Goal: Information Seeking & Learning: Find specific fact

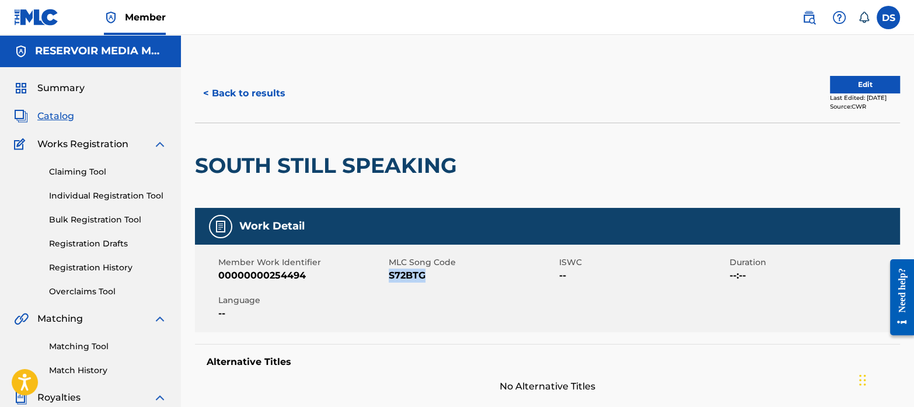
click at [58, 88] on span "Summary" at bounding box center [60, 88] width 47 height 14
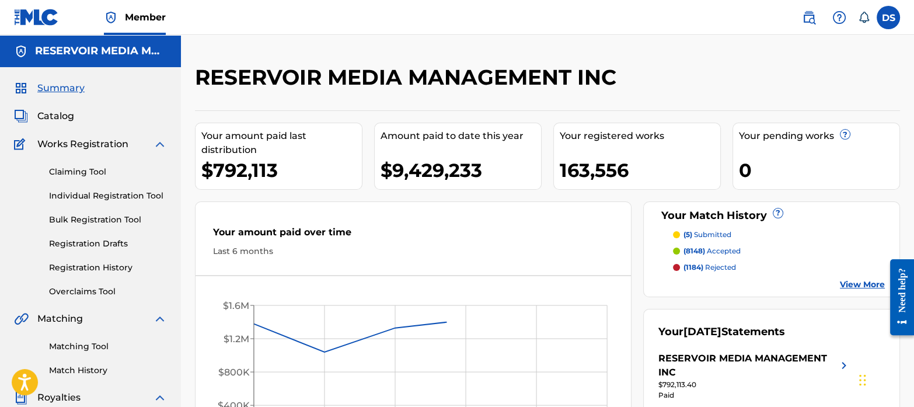
click at [68, 113] on span "Catalog" at bounding box center [55, 116] width 37 height 14
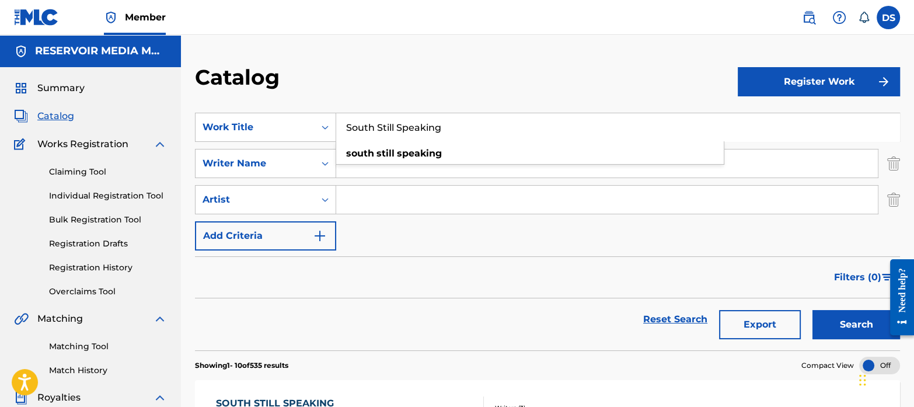
drag, startPoint x: 460, startPoint y: 132, endPoint x: 316, endPoint y: 107, distance: 147.0
click at [315, 107] on section "SearchWithCriteriaf767b145-9af0-43ff-9ecf-a8e958b93487 Work Title South Still S…" at bounding box center [547, 225] width 705 height 252
type input "crying whiskey"
click at [369, 158] on input "Search Form" at bounding box center [607, 163] width 542 height 28
type input "tamposi"
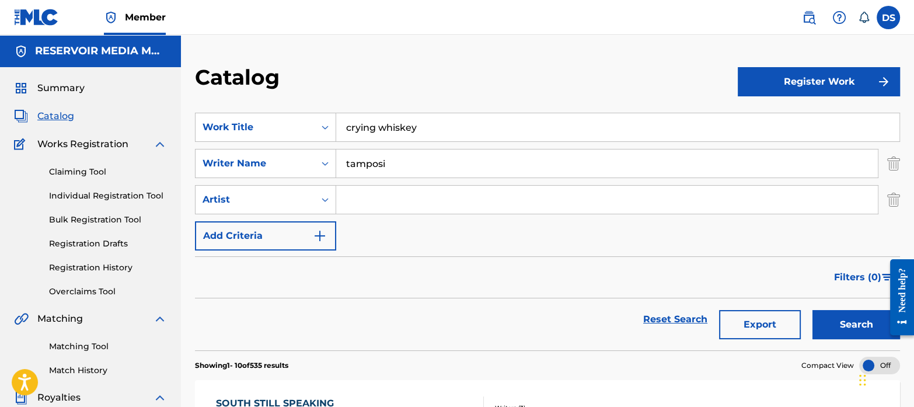
click at [812, 310] on button "Search" at bounding box center [856, 324] width 88 height 29
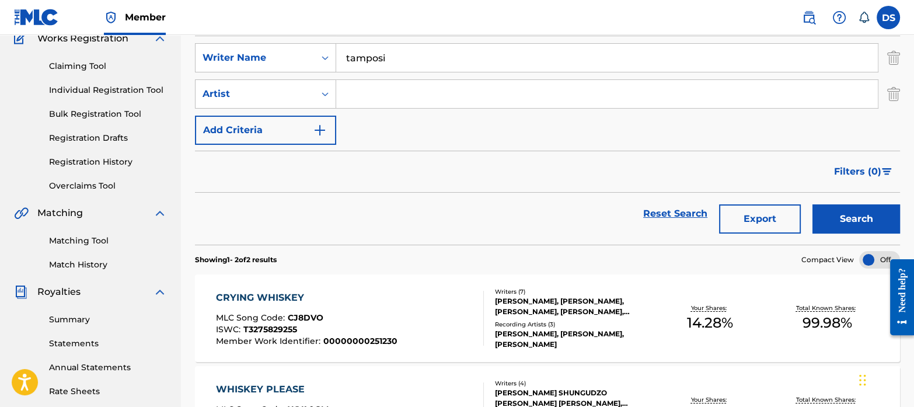
click at [296, 295] on div "CRYING WHISKEY" at bounding box center [307, 298] width 182 height 14
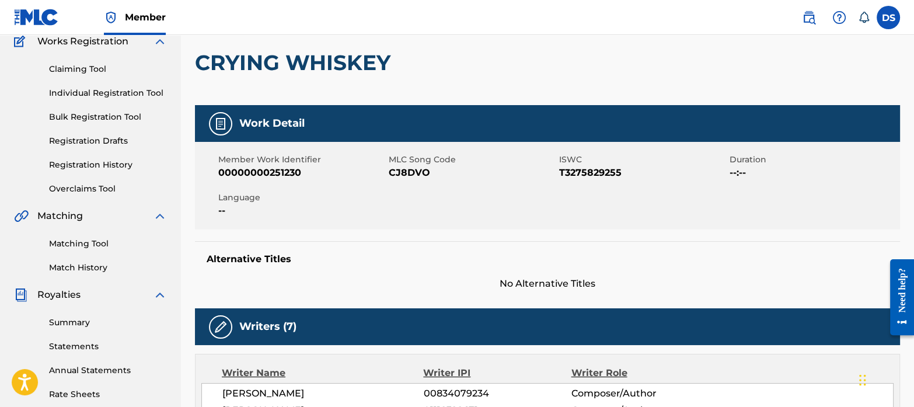
scroll to position [102, 0]
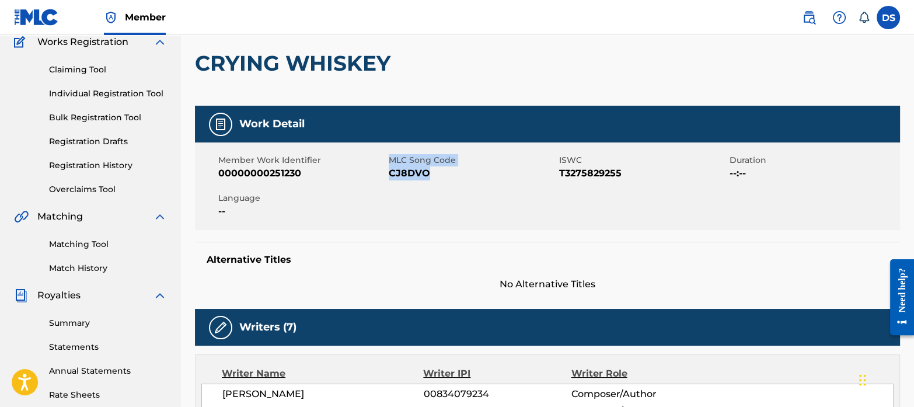
drag, startPoint x: 433, startPoint y: 172, endPoint x: 388, endPoint y: 172, distance: 45.5
click at [388, 172] on div "Member Work Identifier 00000000251230 MLC Song Code CJ8DVO ISWC T3275829255 Dur…" at bounding box center [547, 186] width 705 height 88
drag, startPoint x: 388, startPoint y: 172, endPoint x: 497, endPoint y: 195, distance: 112.2
click at [497, 195] on div "Member Work Identifier 00000000251230 MLC Song Code CJ8DVO ISWC T3275829255 Dur…" at bounding box center [547, 186] width 705 height 88
click at [429, 183] on div "Member Work Identifier 00000000251230 MLC Song Code CJ8DVO ISWC T3275829255 Dur…" at bounding box center [547, 186] width 705 height 88
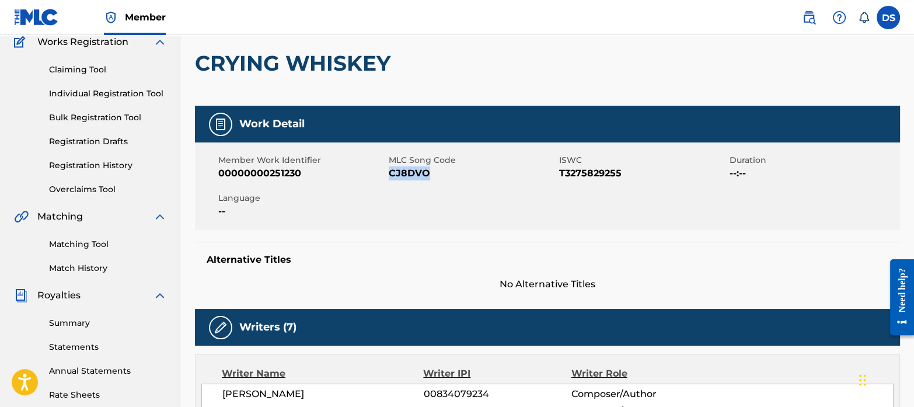
drag, startPoint x: 434, startPoint y: 173, endPoint x: 390, endPoint y: 175, distance: 44.4
click at [390, 175] on span "CJ8DVO" at bounding box center [472, 173] width 167 height 14
copy span "CJ8DVO"
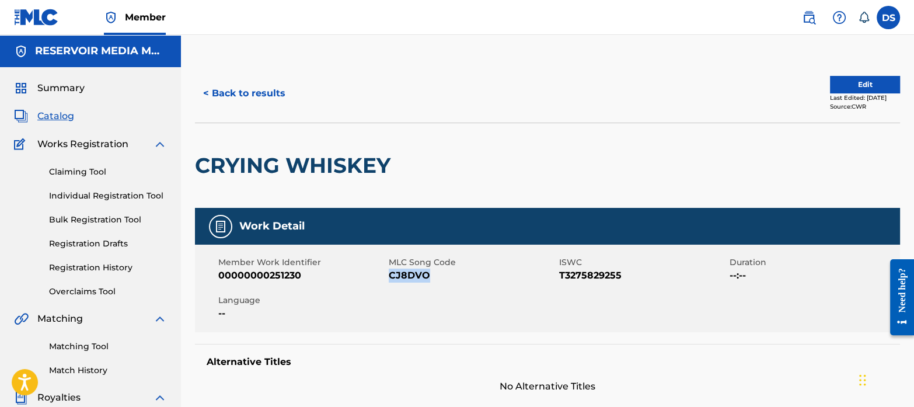
click at [63, 88] on span "Summary" at bounding box center [60, 88] width 47 height 14
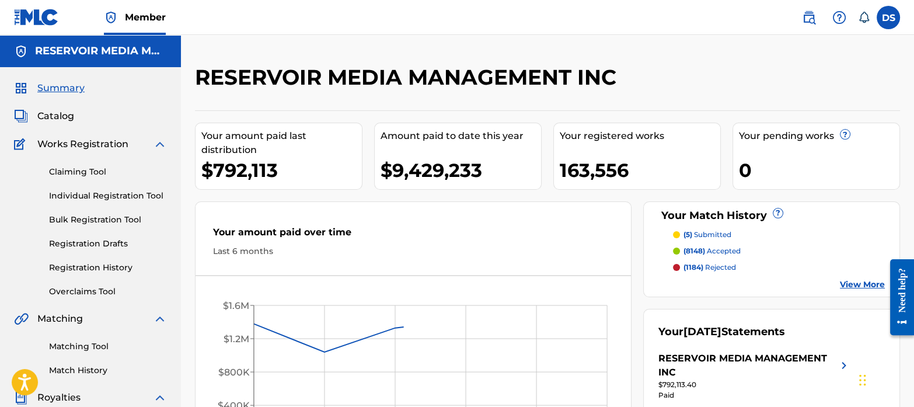
click at [61, 116] on span "Catalog" at bounding box center [55, 116] width 37 height 14
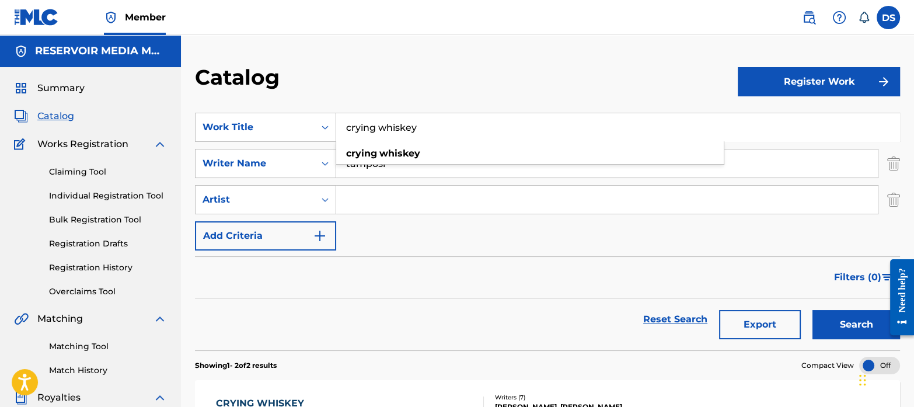
click at [434, 130] on input "crying whiskey" at bounding box center [617, 127] width 563 height 28
type input "c"
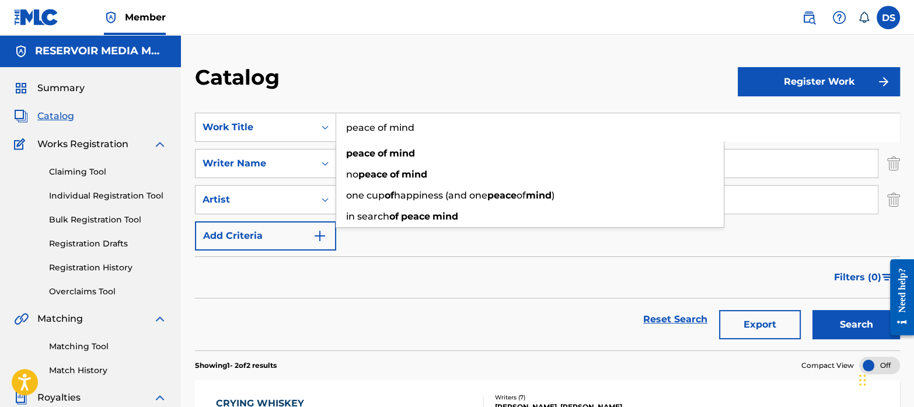
type input "peace of mind"
click at [348, 75] on div "Catalog" at bounding box center [466, 81] width 543 height 34
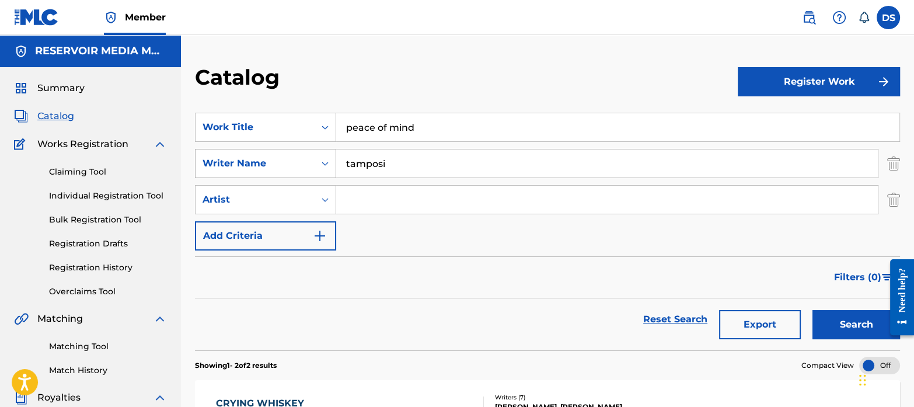
drag, startPoint x: 400, startPoint y: 162, endPoint x: 315, endPoint y: 165, distance: 85.2
click at [315, 165] on div "SearchWithCriteriab35a0a37-ec29-4013-954e-0ebd884d54f2 Writer Name [PERSON_NAME]" at bounding box center [547, 163] width 705 height 29
type input "perez"
click at [812, 310] on button "Search" at bounding box center [856, 324] width 88 height 29
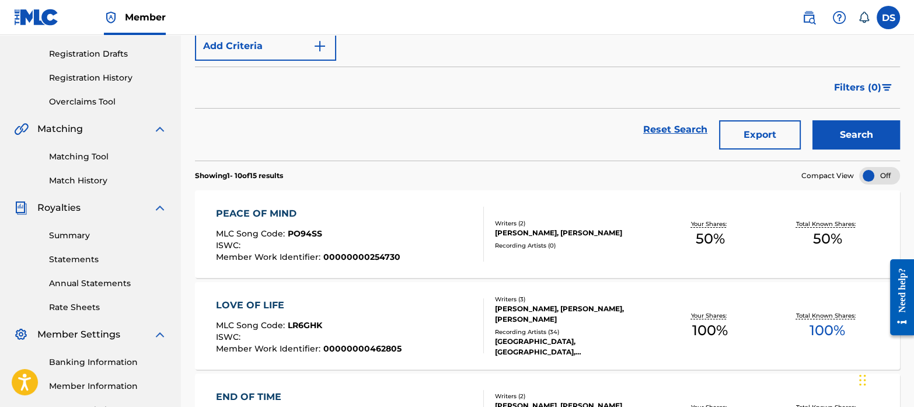
scroll to position [191, 0]
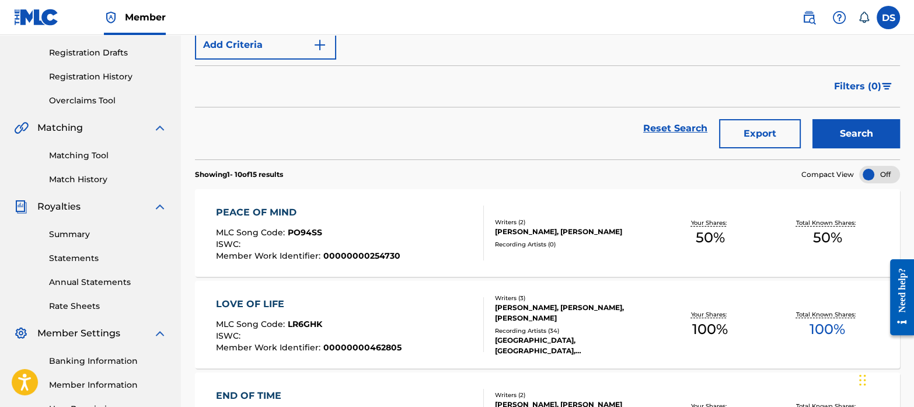
click at [302, 231] on span "PO94SS" at bounding box center [305, 232] width 34 height 11
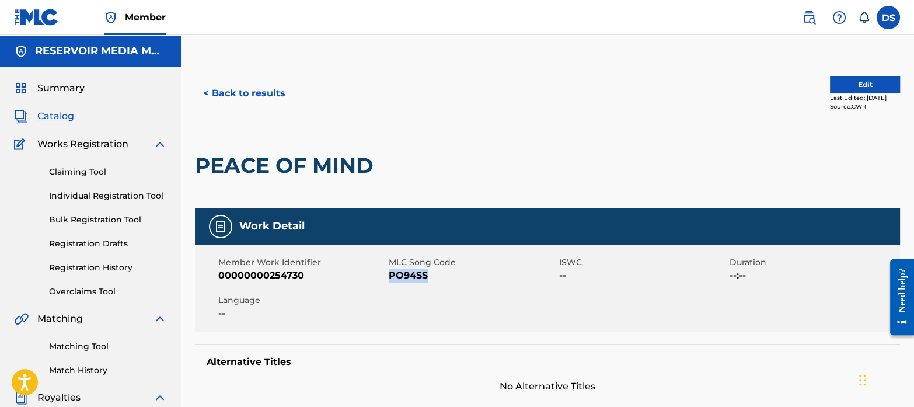
drag, startPoint x: 441, startPoint y: 277, endPoint x: 390, endPoint y: 278, distance: 50.2
click at [390, 278] on span "PO94SS" at bounding box center [472, 275] width 167 height 14
copy span "PO94SS"
click at [61, 81] on span "Summary" at bounding box center [60, 88] width 47 height 14
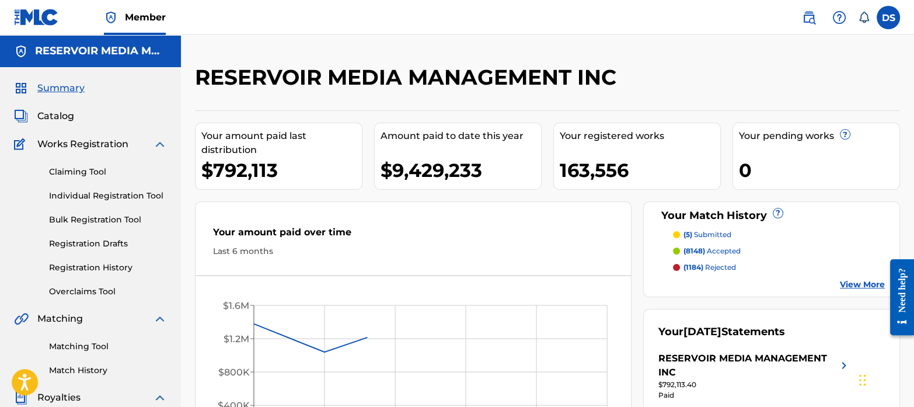
click at [62, 112] on span "Catalog" at bounding box center [55, 116] width 37 height 14
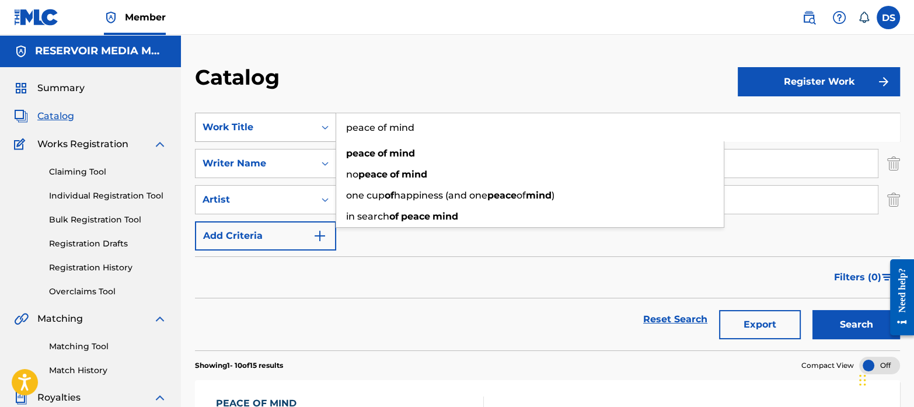
drag, startPoint x: 417, startPoint y: 133, endPoint x: 326, endPoint y: 118, distance: 92.8
click at [326, 118] on div "SearchWithCriteriaf767b145-9af0-43ff-9ecf-a8e958b93487 Work Title peace of mind…" at bounding box center [547, 127] width 705 height 29
paste input "Left On [PERSON_NAME]"
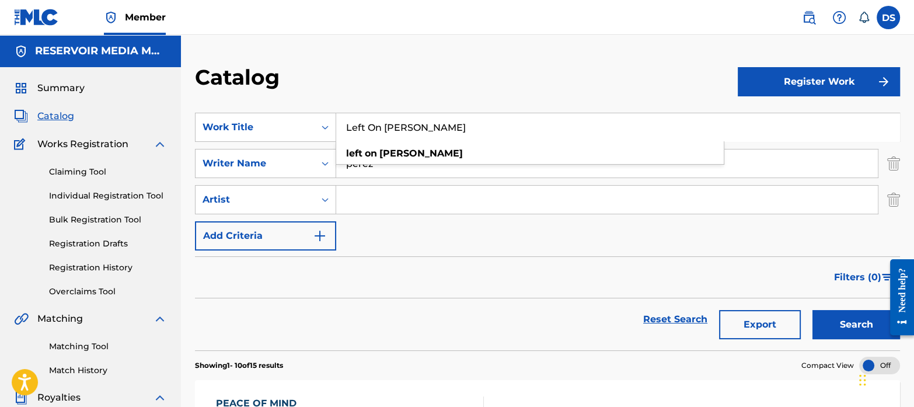
type input "Left On [PERSON_NAME]"
click at [421, 198] on input "Search Form" at bounding box center [607, 200] width 542 height 28
drag, startPoint x: 391, startPoint y: 165, endPoint x: 285, endPoint y: 146, distance: 107.2
click at [285, 146] on div "SearchWithCriteriaf767b145-9af0-43ff-9ecf-a8e958b93487 Work Title Left On [PERS…" at bounding box center [547, 182] width 705 height 138
click at [842, 314] on button "Search" at bounding box center [856, 324] width 88 height 29
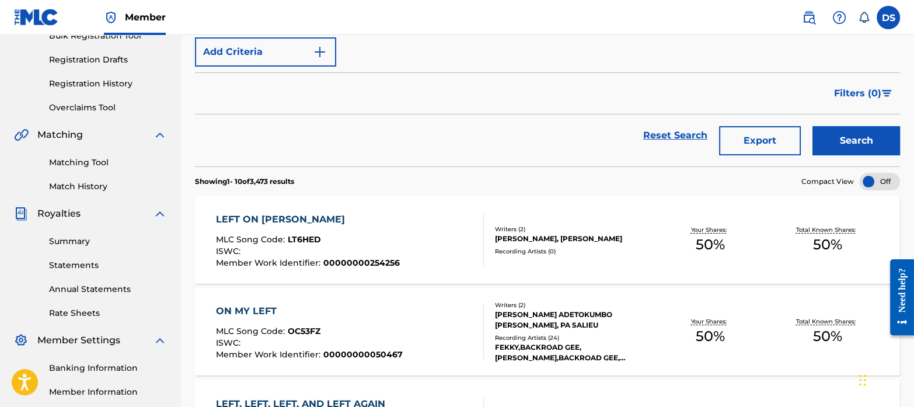
scroll to position [184, 0]
click at [257, 212] on div "LEFT ON [PERSON_NAME]" at bounding box center [308, 219] width 184 height 14
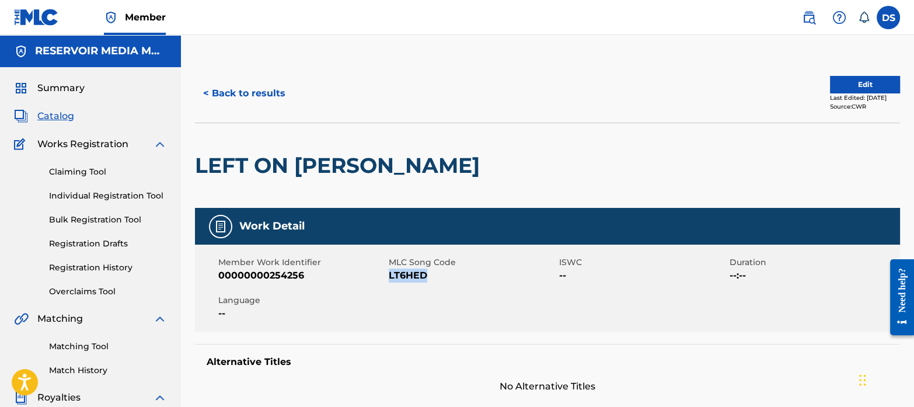
drag, startPoint x: 428, startPoint y: 277, endPoint x: 389, endPoint y: 281, distance: 40.0
click at [389, 281] on span "LT6HED" at bounding box center [472, 275] width 167 height 14
copy span "LT6HED"
click at [47, 89] on span "Summary" at bounding box center [60, 88] width 47 height 14
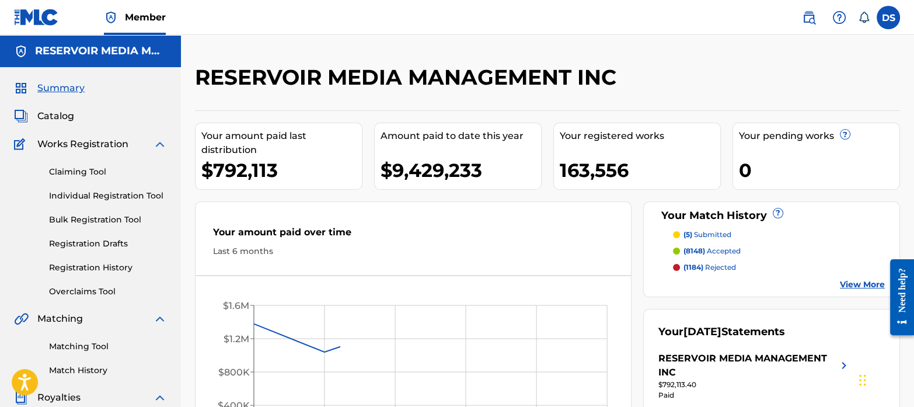
click at [59, 113] on span "Catalog" at bounding box center [55, 116] width 37 height 14
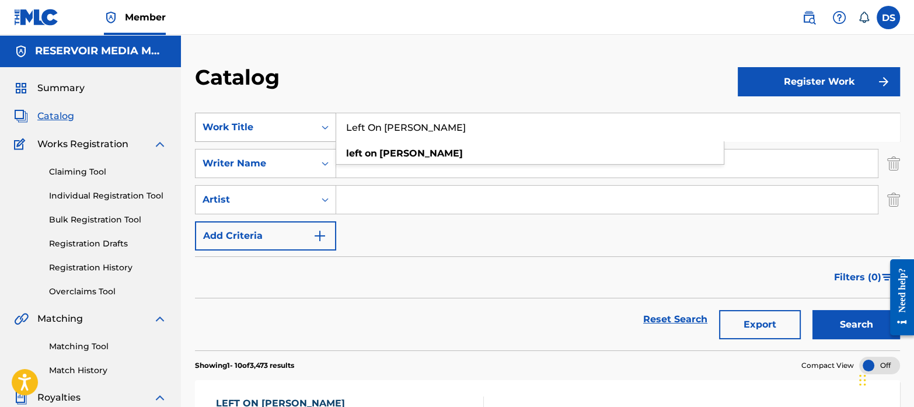
drag, startPoint x: 435, startPoint y: 129, endPoint x: 323, endPoint y: 116, distance: 112.8
click at [323, 116] on div "SearchWithCriteriaf767b145-9af0-43ff-9ecf-a8e958b93487 Work Title Left On [PERS…" at bounding box center [547, 127] width 705 height 29
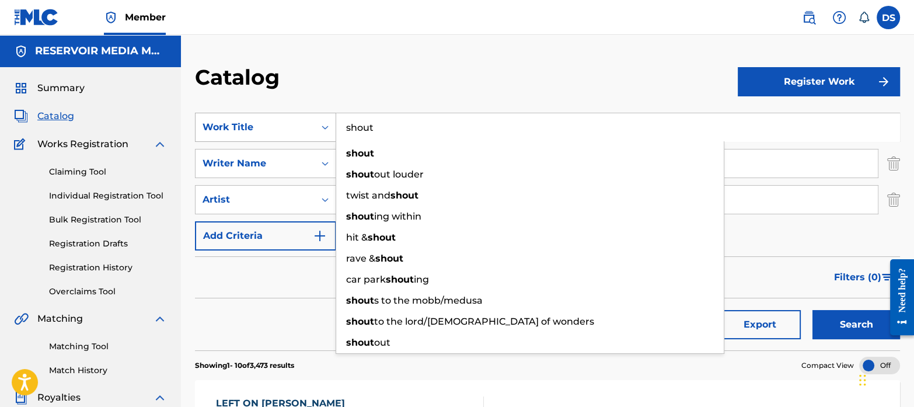
type input "shout"
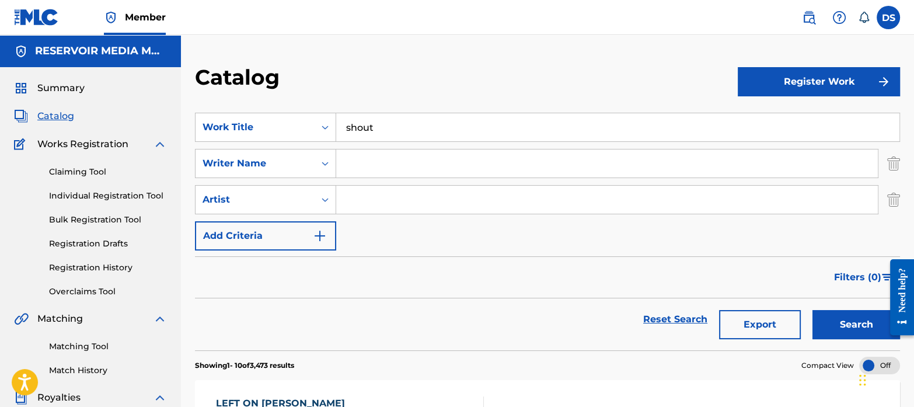
click at [402, 170] on input "Search Form" at bounding box center [607, 163] width 542 height 28
type input "guetta"
click at [812, 310] on button "Search" at bounding box center [856, 324] width 88 height 29
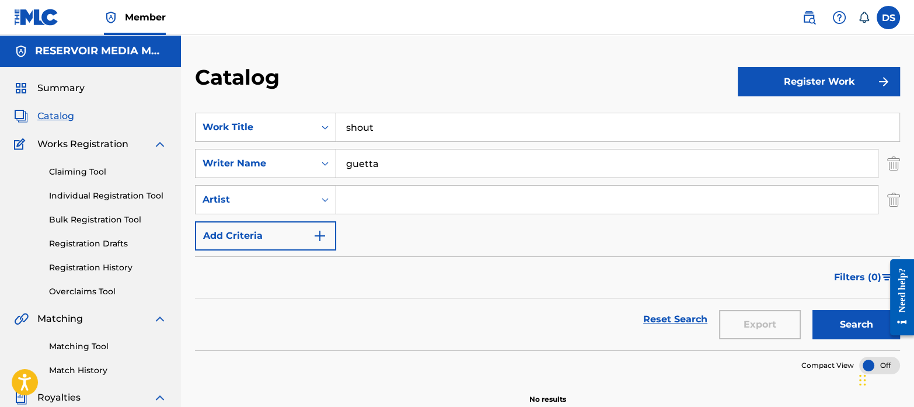
click at [65, 89] on span "Summary" at bounding box center [60, 88] width 47 height 14
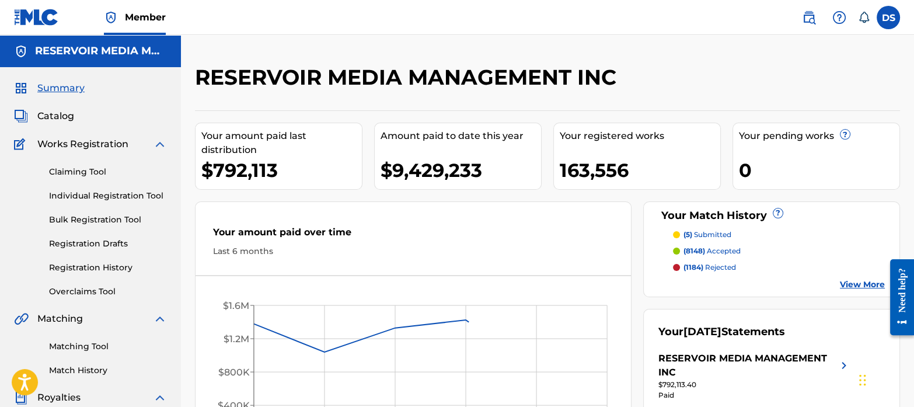
click at [72, 113] on span "Catalog" at bounding box center [55, 116] width 37 height 14
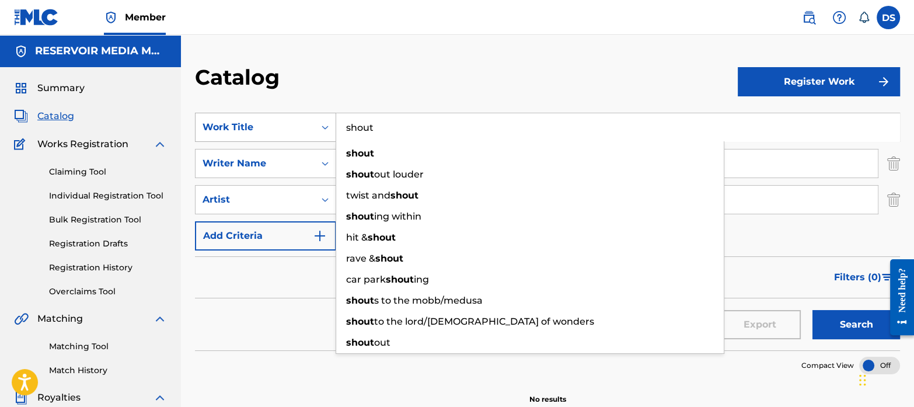
drag, startPoint x: 394, startPoint y: 128, endPoint x: 287, endPoint y: 128, distance: 107.4
click at [287, 128] on div "SearchWithCriteriaf767b145-9af0-43ff-9ecf-a8e958b93487 Work Title shout shout s…" at bounding box center [547, 127] width 705 height 29
paste input "Cocaine Nose"
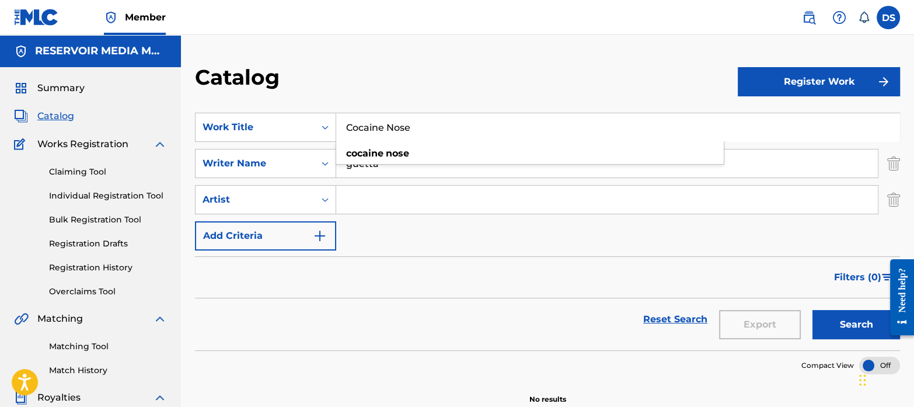
type input "Cocaine Nose"
click at [372, 54] on div "Catalog Register Work SearchWithCriteriaf767b145-9af0-43ff-9ecf-a8e958b93487 Wo…" at bounding box center [547, 351] width 733 height 633
drag, startPoint x: 390, startPoint y: 170, endPoint x: 317, endPoint y: 168, distance: 73.0
click at [317, 168] on div "SearchWithCriteriab35a0a37-ec29-4013-954e-0ebd884d54f2 Writer Name [PERSON_NAME]" at bounding box center [547, 163] width 705 height 29
click at [861, 328] on button "Search" at bounding box center [856, 324] width 88 height 29
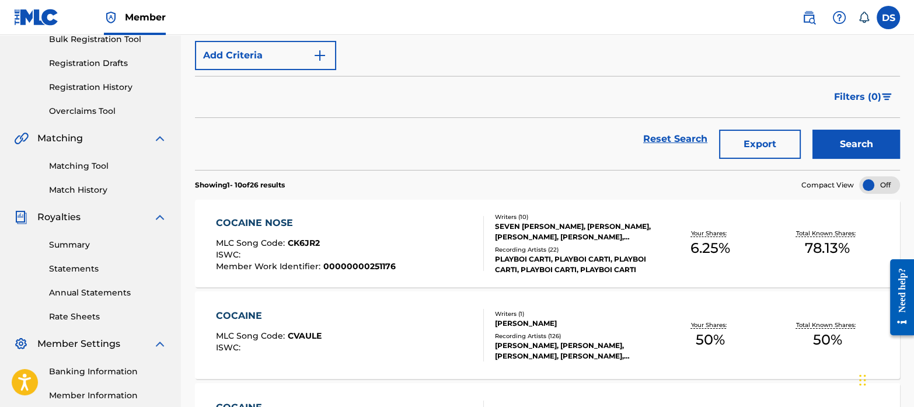
scroll to position [181, 0]
click at [268, 222] on div "COCAINE NOSE" at bounding box center [306, 222] width 180 height 14
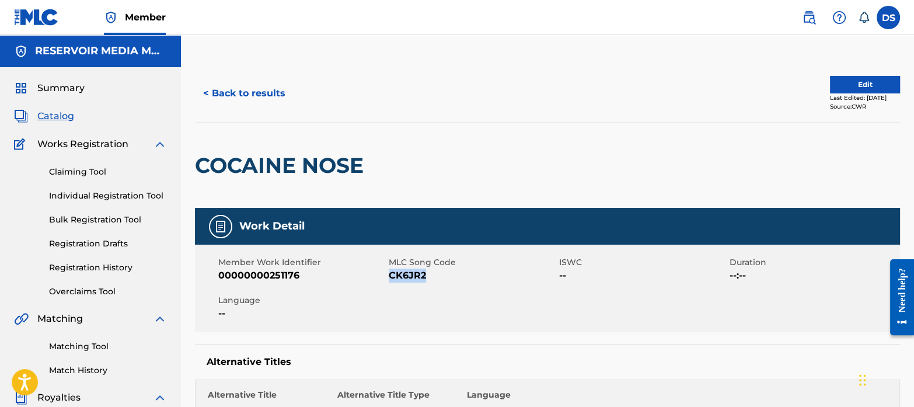
drag, startPoint x: 435, startPoint y: 276, endPoint x: 389, endPoint y: 278, distance: 46.2
click at [389, 278] on span "CK6JR2" at bounding box center [472, 275] width 167 height 14
copy span "CK6JR2"
click at [58, 112] on span "Catalog" at bounding box center [55, 116] width 37 height 14
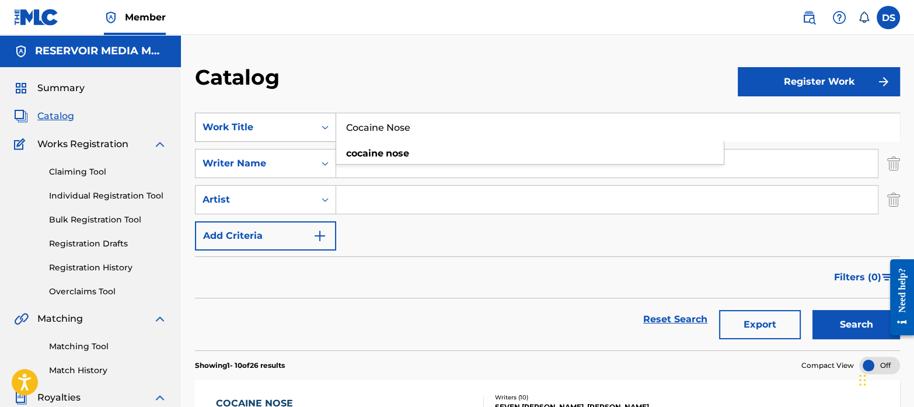
drag, startPoint x: 435, startPoint y: 135, endPoint x: 323, endPoint y: 124, distance: 112.7
click at [323, 124] on div "SearchWithCriteriaf767b145-9af0-43ff-9ecf-a8e958b93487 Work Title Cocaine Nose …" at bounding box center [547, 127] width 705 height 29
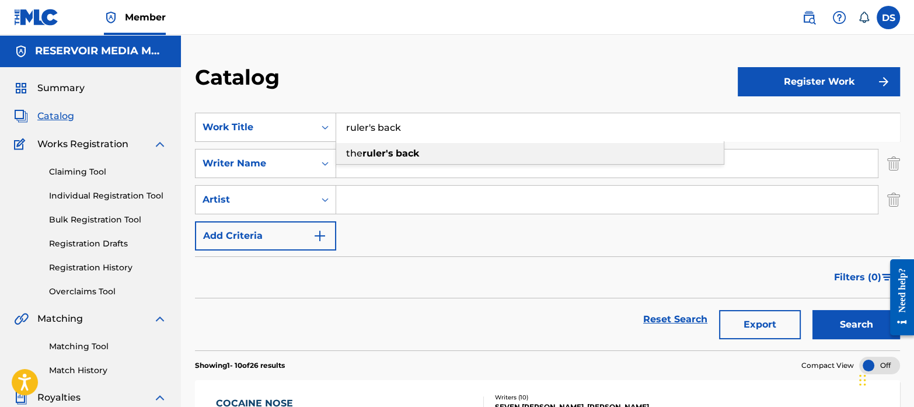
click at [375, 152] on strong "ruler's" at bounding box center [377, 153] width 31 height 11
type input "the ruler's back"
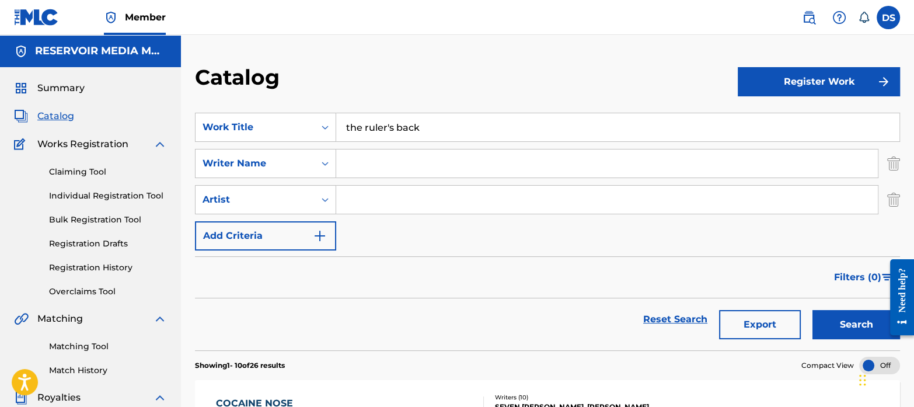
click at [406, 165] on input "Search Form" at bounding box center [607, 163] width 542 height 28
type input "virginie"
click at [812, 310] on button "Search" at bounding box center [856, 324] width 88 height 29
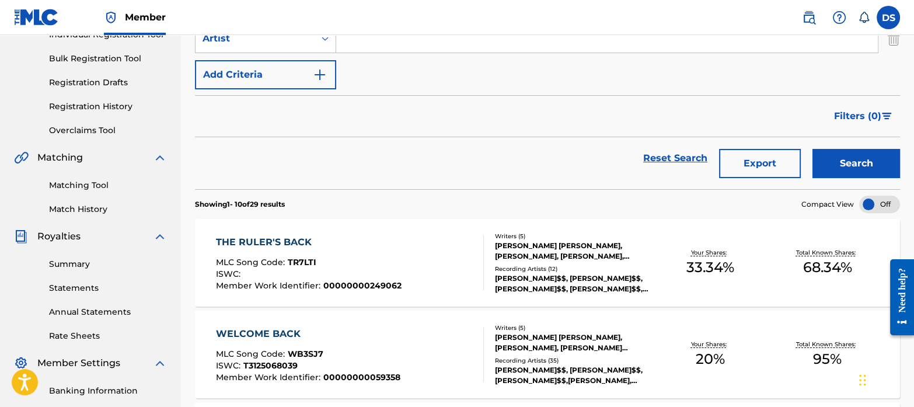
scroll to position [166, 0]
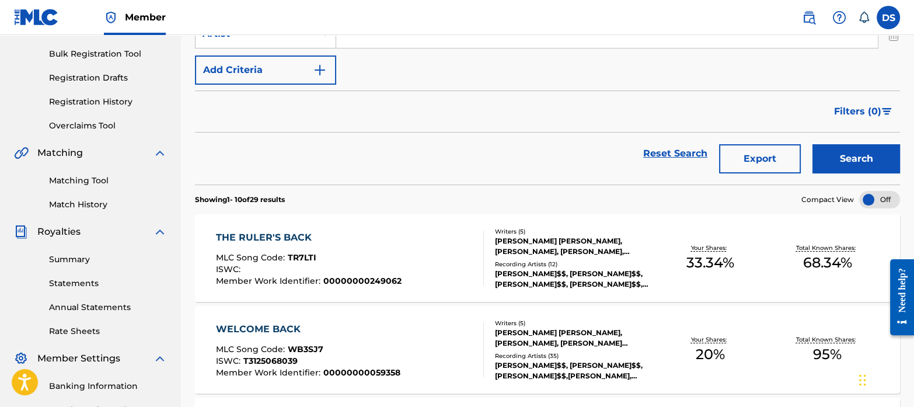
click at [275, 235] on div "THE RULER'S BACK" at bounding box center [309, 238] width 186 height 14
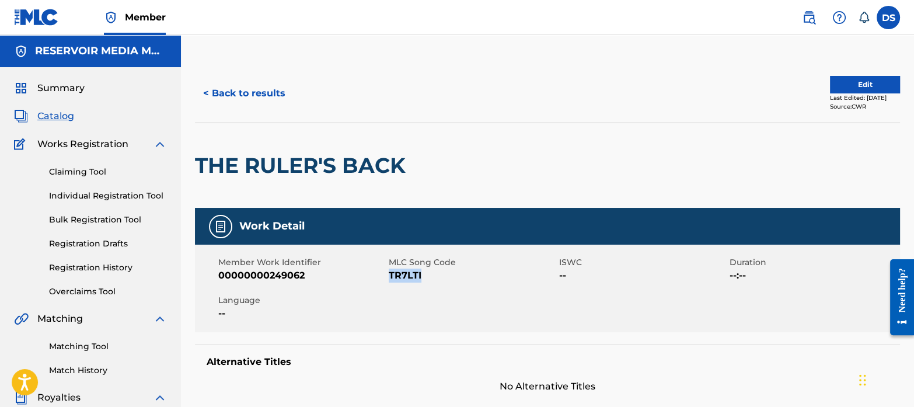
drag, startPoint x: 430, startPoint y: 275, endPoint x: 389, endPoint y: 277, distance: 41.5
click at [389, 277] on span "TR7LTI" at bounding box center [472, 275] width 167 height 14
copy span "TR7LTI"
click at [55, 118] on span "Catalog" at bounding box center [55, 116] width 37 height 14
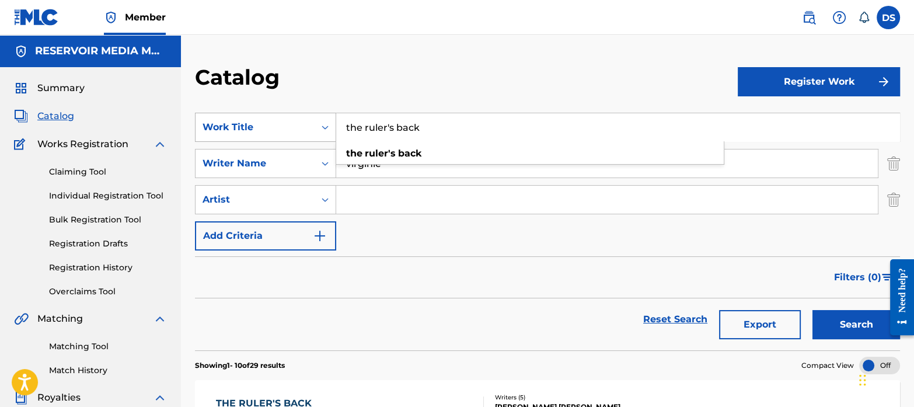
drag, startPoint x: 452, startPoint y: 134, endPoint x: 320, endPoint y: 113, distance: 134.0
click at [320, 113] on div "SearchWithCriteriaf767b145-9af0-43ff-9ecf-a8e958b93487 Work Title the ruler's b…" at bounding box center [547, 127] width 705 height 29
type input "ancient light"
click at [417, 173] on input "virginie" at bounding box center [607, 163] width 542 height 28
drag, startPoint x: 417, startPoint y: 173, endPoint x: 322, endPoint y: 156, distance: 95.9
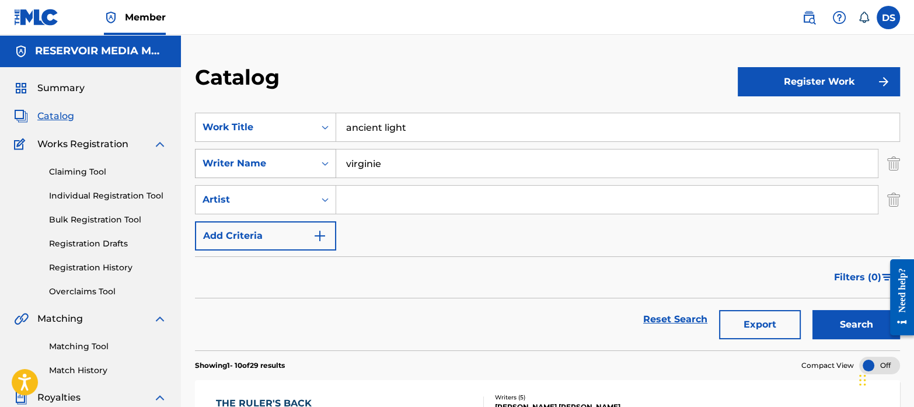
click at [322, 156] on div "SearchWithCriteriab35a0a37-ec29-4013-954e-0ebd884d54f2 Writer Name [PERSON_NAME]" at bounding box center [547, 163] width 705 height 29
type input "[PERSON_NAME]"
click at [842, 316] on button "Search" at bounding box center [856, 324] width 88 height 29
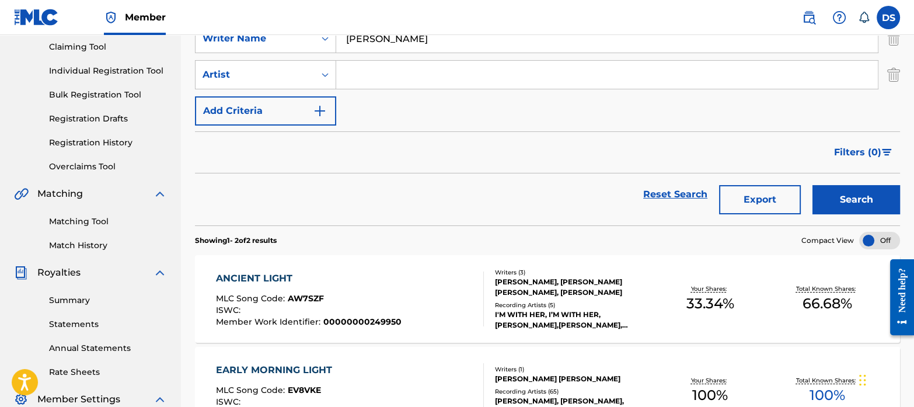
scroll to position [148, 0]
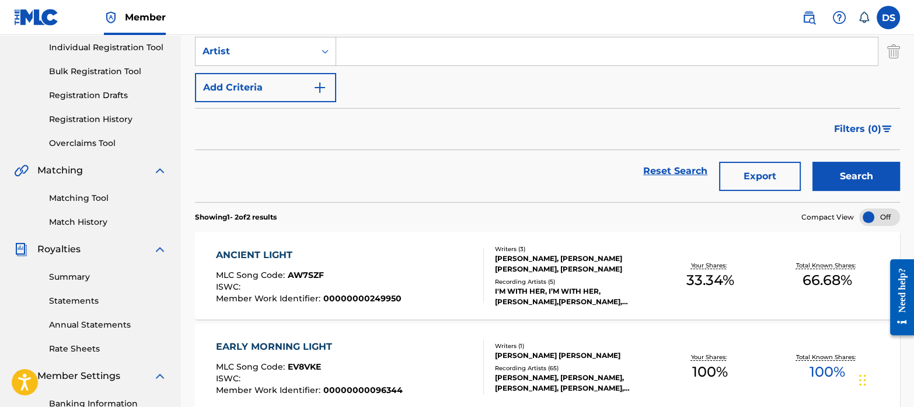
click at [278, 249] on div "ANCIENT LIGHT" at bounding box center [309, 255] width 186 height 14
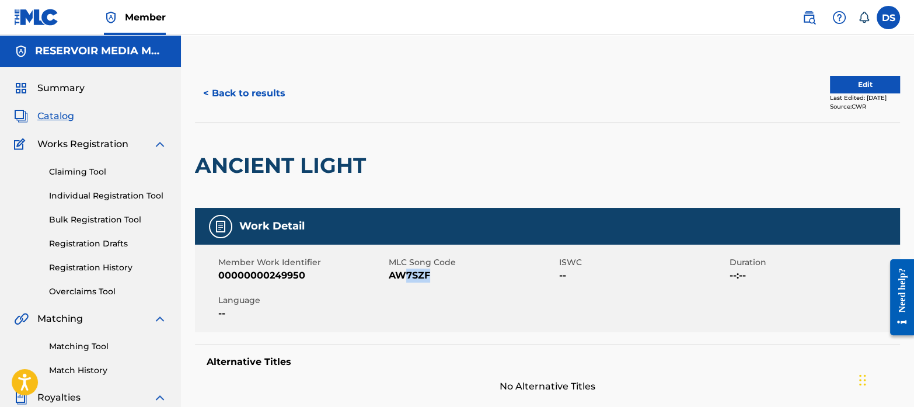
drag, startPoint x: 434, startPoint y: 275, endPoint x: 402, endPoint y: 278, distance: 32.8
click at [403, 278] on span "AW7SZF" at bounding box center [472, 275] width 167 height 14
drag, startPoint x: 402, startPoint y: 278, endPoint x: 389, endPoint y: 278, distance: 12.8
click at [389, 278] on span "AW7SZF" at bounding box center [472, 275] width 167 height 14
drag, startPoint x: 389, startPoint y: 278, endPoint x: 369, endPoint y: 312, distance: 38.7
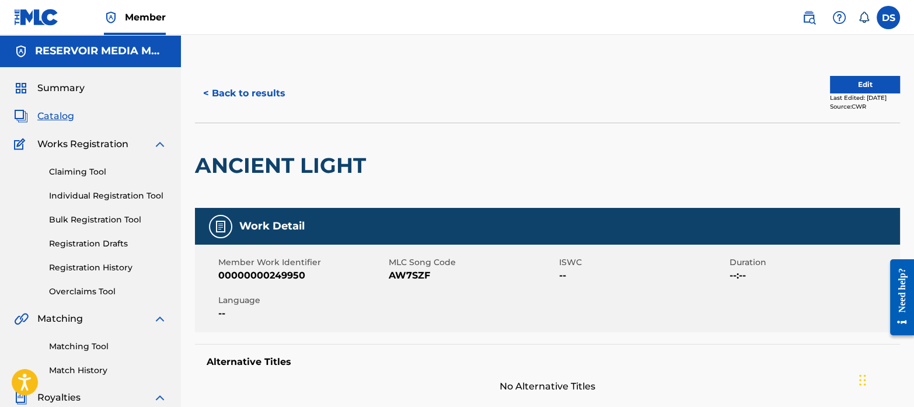
click at [369, 312] on span "--" at bounding box center [301, 313] width 167 height 14
drag, startPoint x: 442, startPoint y: 273, endPoint x: 426, endPoint y: 272, distance: 16.4
click at [427, 272] on span "AW7SZF" at bounding box center [472, 275] width 167 height 14
drag, startPoint x: 426, startPoint y: 272, endPoint x: 379, endPoint y: 280, distance: 47.3
click at [379, 280] on span "00000000249950" at bounding box center [301, 275] width 167 height 14
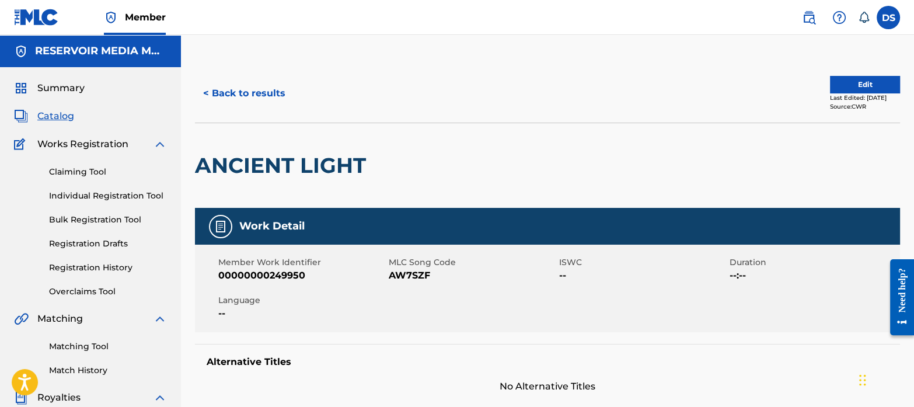
click at [386, 277] on div "Member Work Identifier 00000000249950" at bounding box center [303, 269] width 170 height 26
drag, startPoint x: 386, startPoint y: 277, endPoint x: 401, endPoint y: 277, distance: 15.2
click at [401, 277] on div "Member Work Identifier 00000000249950 MLC Song Code AW7SZF ISWC -- Duration --:…" at bounding box center [547, 289] width 705 height 88
drag, startPoint x: 401, startPoint y: 277, endPoint x: 425, endPoint y: 281, distance: 24.3
click at [425, 281] on span "AW7SZF" at bounding box center [472, 275] width 167 height 14
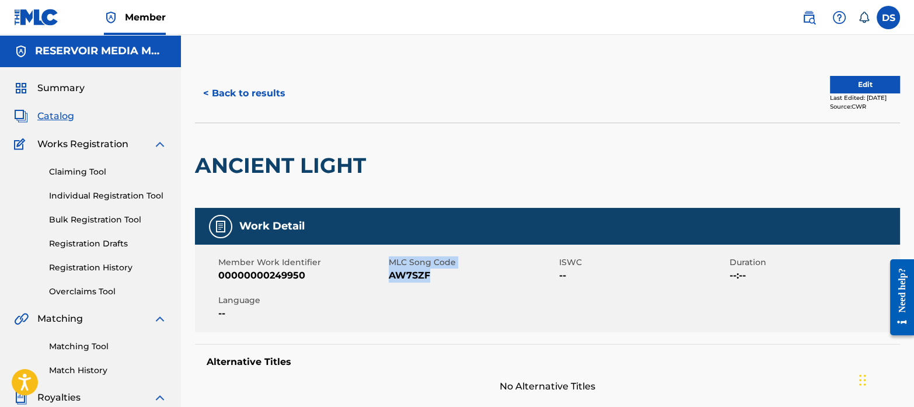
click at [438, 275] on span "AW7SZF" at bounding box center [472, 275] width 167 height 14
drag, startPoint x: 438, startPoint y: 275, endPoint x: 391, endPoint y: 275, distance: 46.7
click at [391, 275] on span "AW7SZF" at bounding box center [472, 275] width 167 height 14
copy span "AW7SZF"
click at [55, 113] on span "Catalog" at bounding box center [55, 116] width 37 height 14
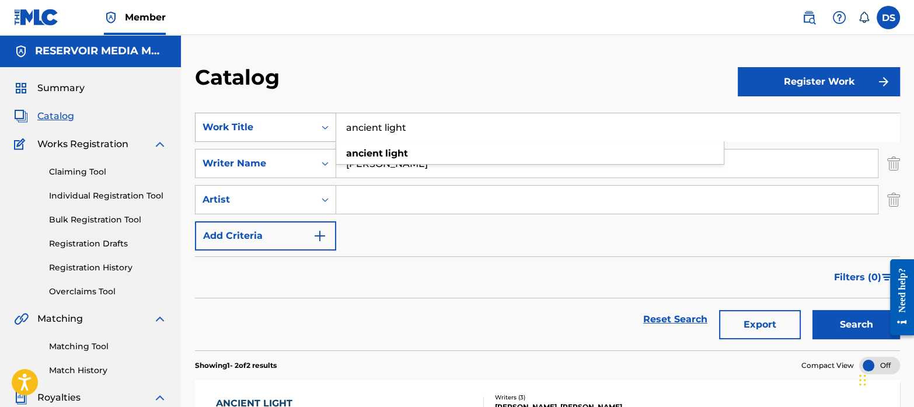
drag, startPoint x: 406, startPoint y: 139, endPoint x: 324, endPoint y: 124, distance: 83.2
click at [324, 124] on div "SearchWithCriteriaf767b145-9af0-43ff-9ecf-a8e958b93487 Work Title ancient light…" at bounding box center [547, 127] width 705 height 29
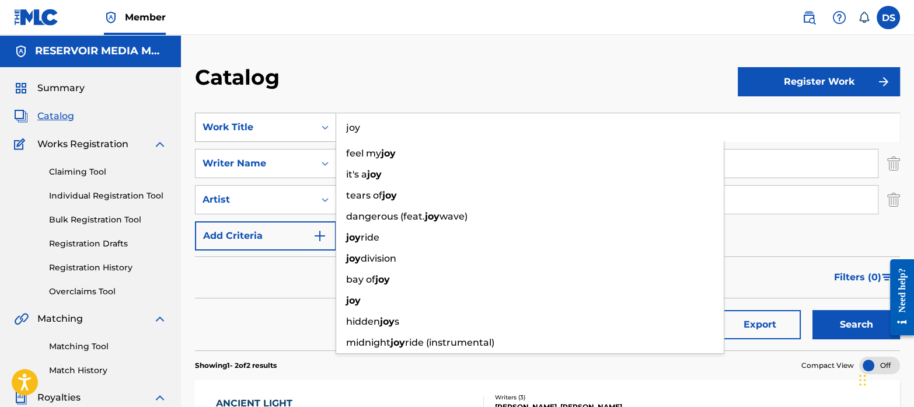
type input "joy"
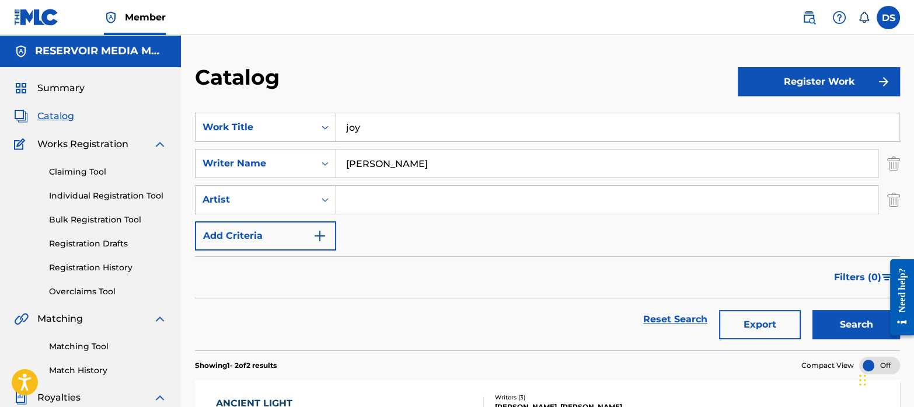
click at [408, 161] on input "[PERSON_NAME]" at bounding box center [607, 163] width 542 height 28
type input "j"
type input "[PERSON_NAME]"
click at [812, 310] on button "Search" at bounding box center [856, 324] width 88 height 29
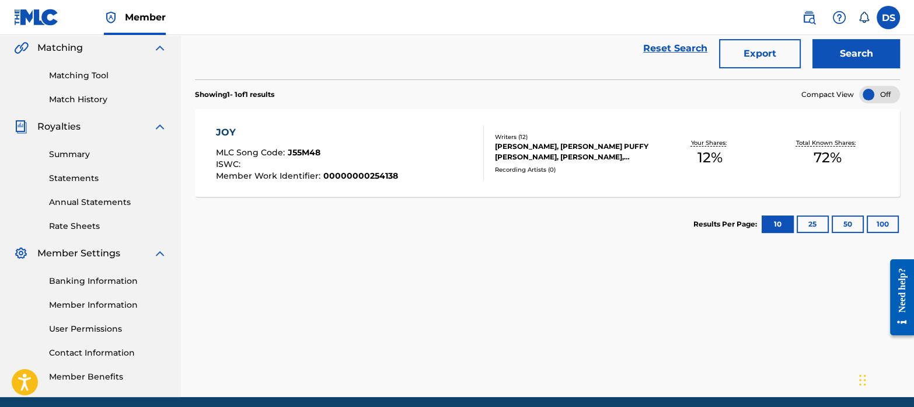
scroll to position [277, 0]
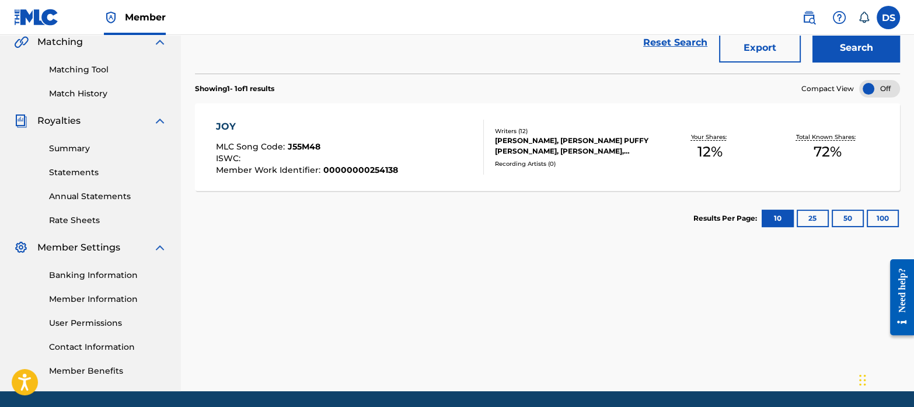
click at [224, 124] on div "JOY" at bounding box center [307, 127] width 182 height 14
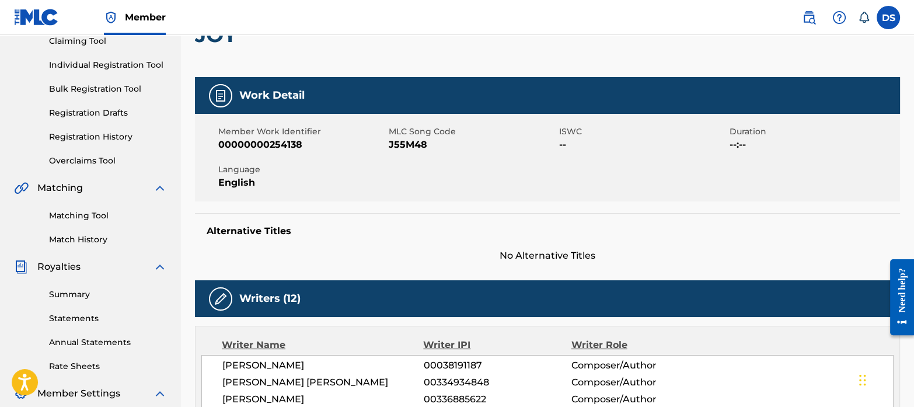
scroll to position [128, 0]
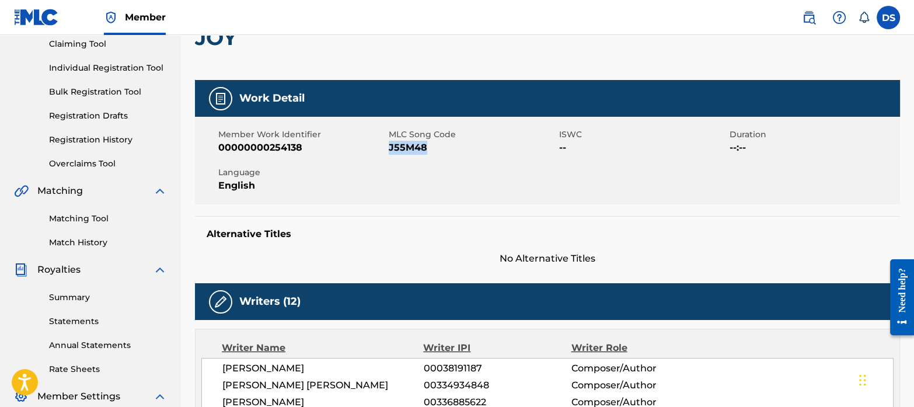
drag, startPoint x: 437, startPoint y: 152, endPoint x: 391, endPoint y: 154, distance: 46.2
click at [391, 154] on div "Member Work Identifier 00000000254138 MLC Song Code J55M48 ISWC -- Duration --:…" at bounding box center [547, 161] width 705 height 88
copy span "J55M48"
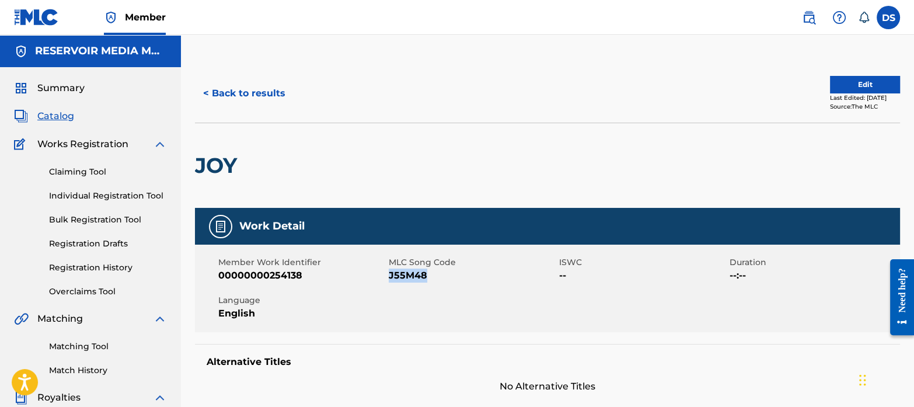
click at [51, 118] on span "Catalog" at bounding box center [55, 116] width 37 height 14
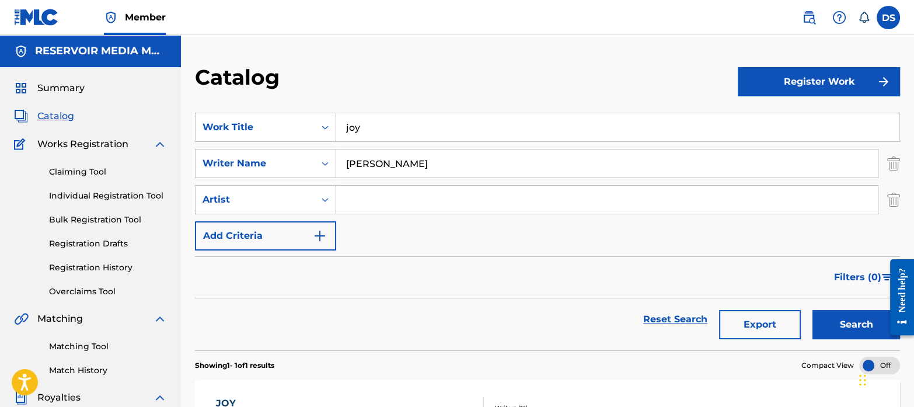
click at [369, 141] on div "joy" at bounding box center [618, 127] width 564 height 29
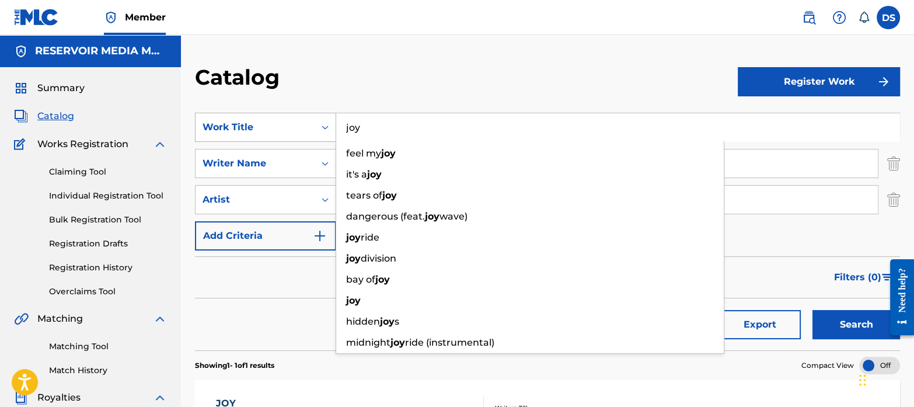
drag, startPoint x: 367, startPoint y: 132, endPoint x: 314, endPoint y: 121, distance: 53.6
click at [314, 121] on div "SearchWithCriteriaf767b145-9af0-43ff-9ecf-a8e958b93487 Work Title joy feel my j…" at bounding box center [547, 127] width 705 height 29
paste input "Cry Bhabie"
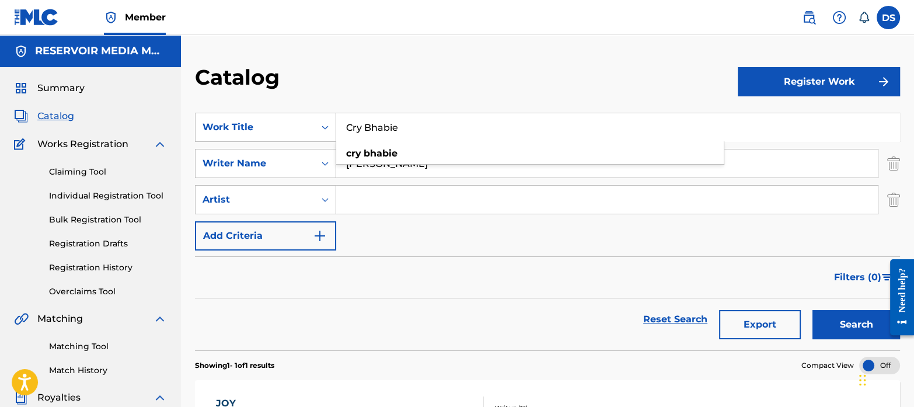
type input "Cry Bhabie"
click at [434, 198] on input "Search Form" at bounding box center [607, 200] width 542 height 28
drag, startPoint x: 414, startPoint y: 168, endPoint x: 327, endPoint y: 156, distance: 87.7
click at [327, 156] on div "SearchWithCriteriab35a0a37-ec29-4013-954e-0ebd884d54f2 Writer Name [PERSON_NAME]" at bounding box center [547, 163] width 705 height 29
click at [846, 320] on button "Search" at bounding box center [856, 324] width 88 height 29
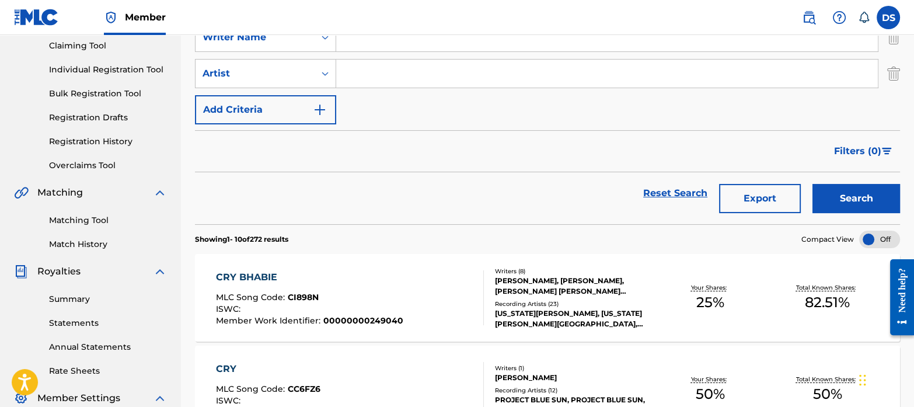
scroll to position [128, 0]
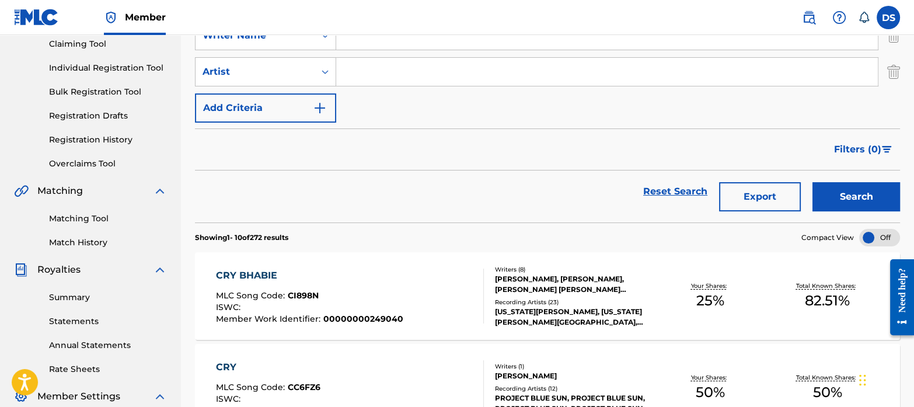
click at [305, 290] on span "CI898N" at bounding box center [303, 295] width 31 height 11
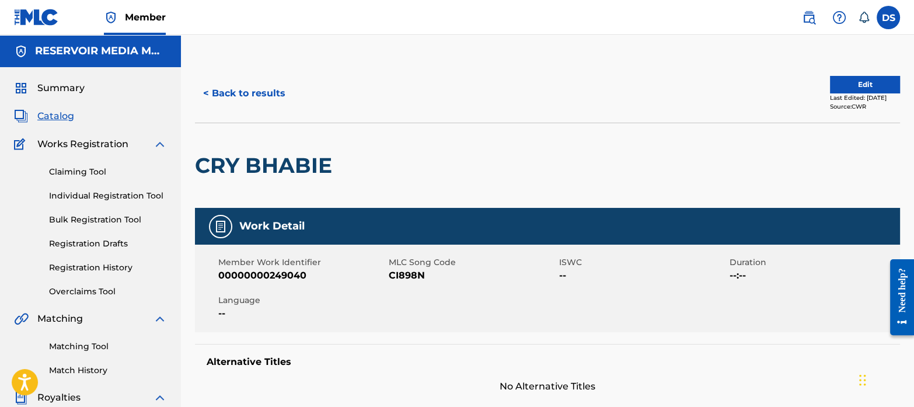
click at [444, 278] on span "CI898N" at bounding box center [472, 275] width 167 height 14
drag, startPoint x: 444, startPoint y: 278, endPoint x: 402, endPoint y: 274, distance: 41.6
click at [402, 274] on span "CI898N" at bounding box center [472, 275] width 167 height 14
copy span "CI898N"
click at [70, 86] on span "Summary" at bounding box center [60, 88] width 47 height 14
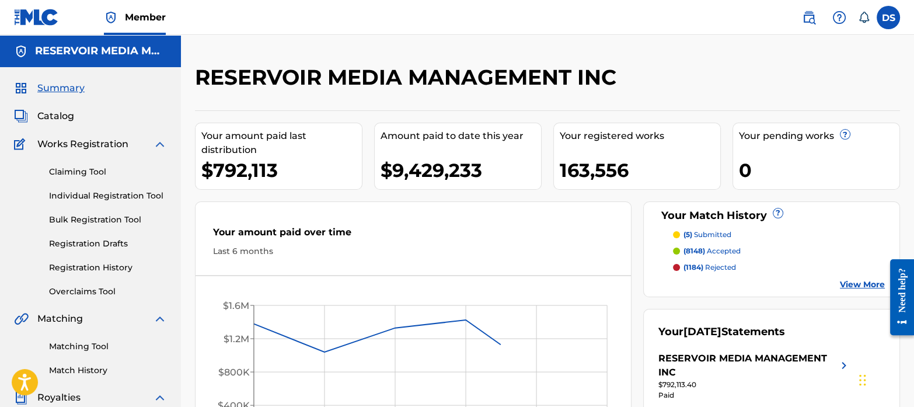
click at [67, 114] on span "Catalog" at bounding box center [55, 116] width 37 height 14
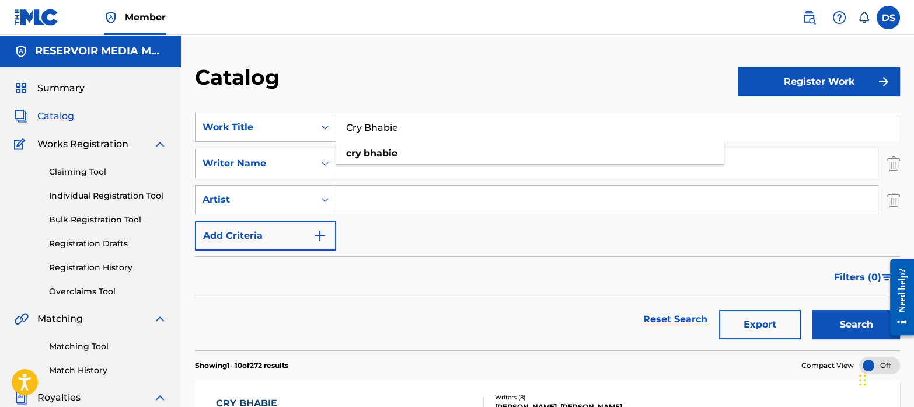
drag, startPoint x: 427, startPoint y: 123, endPoint x: 252, endPoint y: 82, distance: 179.1
paste input "ucifixxx"
type input "Crucifixxx"
click at [812, 310] on button "Search" at bounding box center [856, 324] width 88 height 29
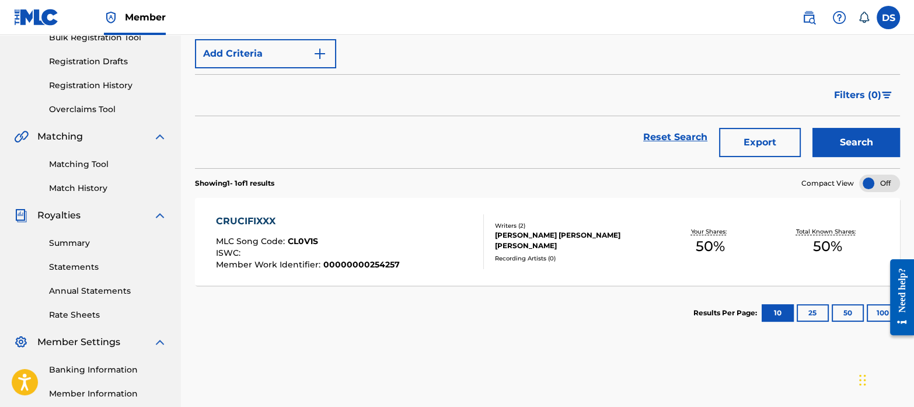
scroll to position [183, 0]
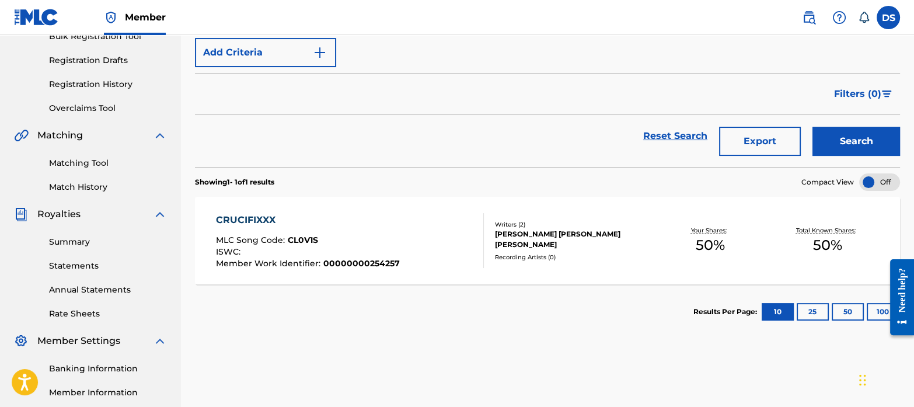
click at [330, 243] on div "MLC Song Code : CL0V1S" at bounding box center [308, 242] width 184 height 12
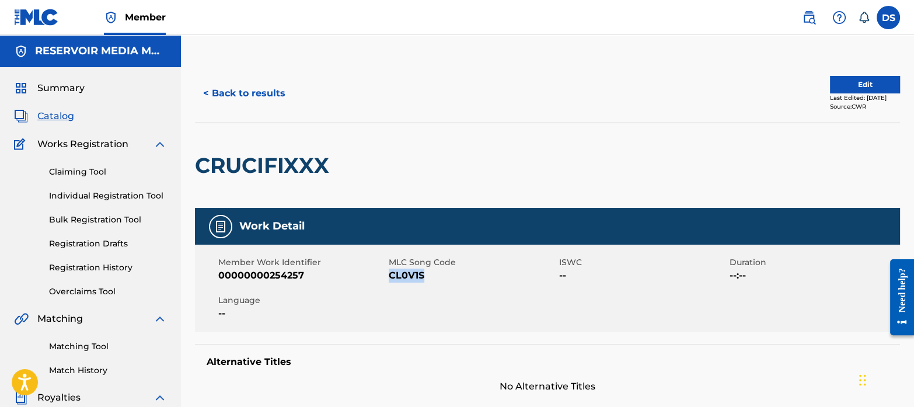
drag, startPoint x: 435, startPoint y: 277, endPoint x: 391, endPoint y: 284, distance: 44.2
click at [391, 284] on div "Member Work Identifier 00000000254257 MLC Song Code CL0V1S ISWC -- Duration --:…" at bounding box center [547, 289] width 705 height 88
copy span "CL0V1S"
click at [69, 92] on span "Summary" at bounding box center [60, 88] width 47 height 14
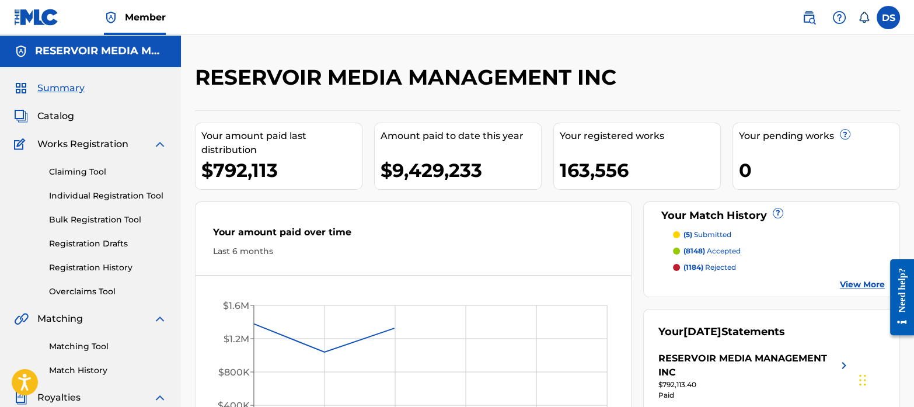
click at [64, 119] on span "Catalog" at bounding box center [55, 116] width 37 height 14
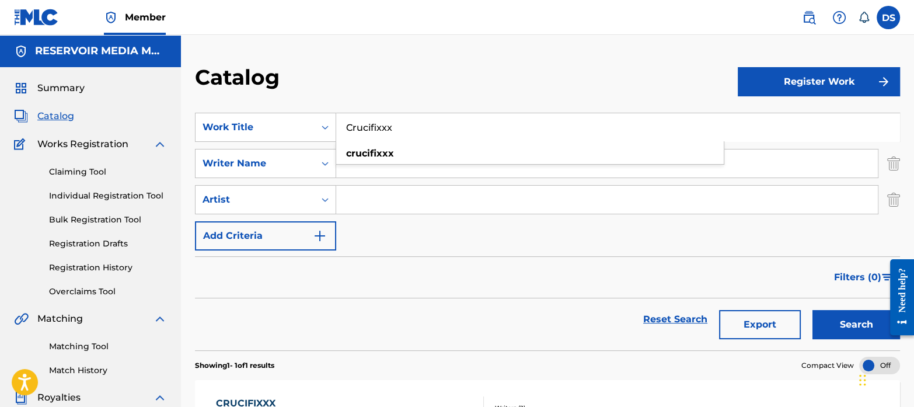
drag, startPoint x: 416, startPoint y: 132, endPoint x: 318, endPoint y: 108, distance: 100.5
click at [318, 108] on section "SearchWithCriteriaf767b145-9af0-43ff-9ecf-a8e958b93487 Work Title Crucifixxx cr…" at bounding box center [547, 225] width 705 height 252
paste input "**[MEDICAL_DATA] & Daisies**"
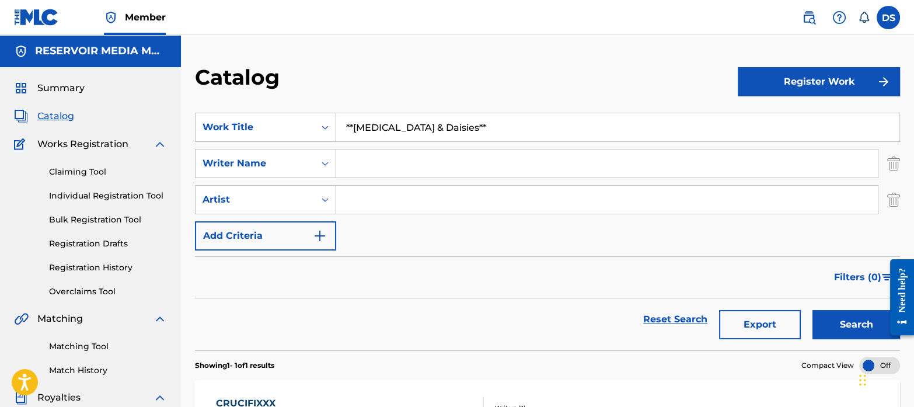
type input "**[MEDICAL_DATA] & Daisies**"
click at [812, 310] on button "Search" at bounding box center [856, 324] width 88 height 29
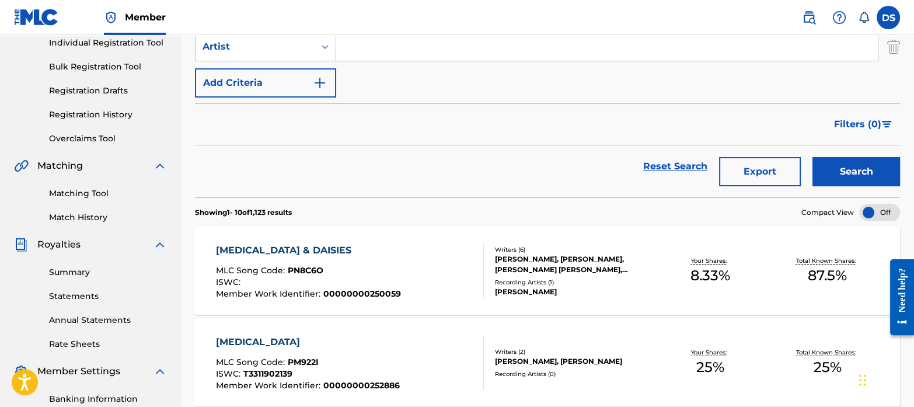
scroll to position [154, 0]
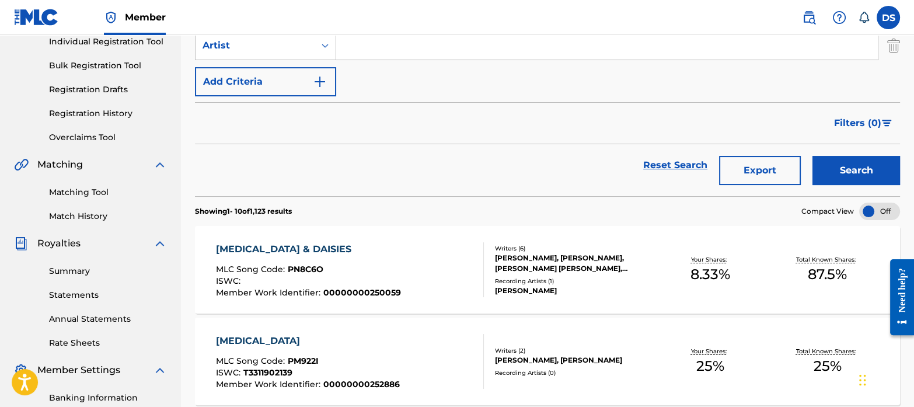
click at [294, 249] on div "[MEDICAL_DATA] & DAISIES" at bounding box center [308, 249] width 185 height 14
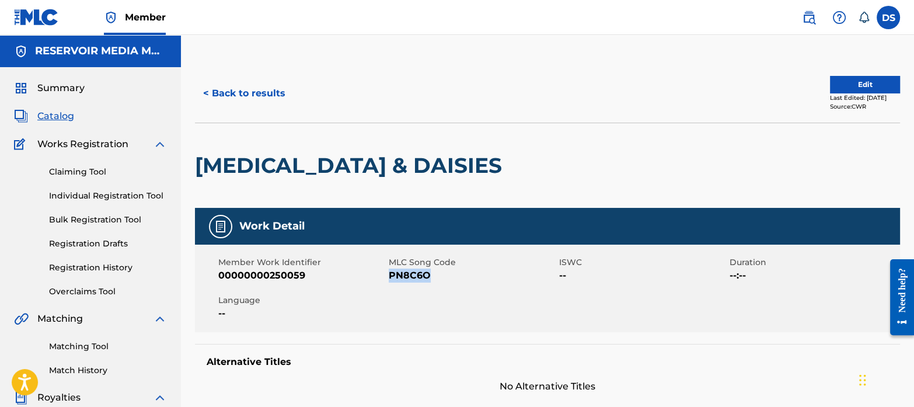
drag, startPoint x: 443, startPoint y: 280, endPoint x: 390, endPoint y: 278, distance: 52.5
click at [390, 278] on span "PN8C6O" at bounding box center [472, 275] width 167 height 14
copy span "PN8C6O"
click at [69, 112] on span "Catalog" at bounding box center [55, 116] width 37 height 14
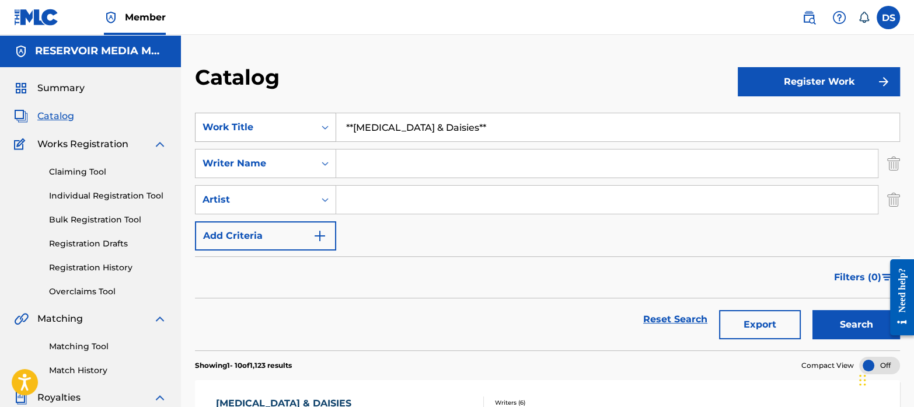
drag, startPoint x: 462, startPoint y: 138, endPoint x: 305, endPoint y: 113, distance: 159.6
click at [305, 113] on div "SearchWithCriteriaf767b145-9af0-43ff-9ecf-a8e958b93487 Work Title **[MEDICAL_DA…" at bounding box center [547, 127] width 705 height 29
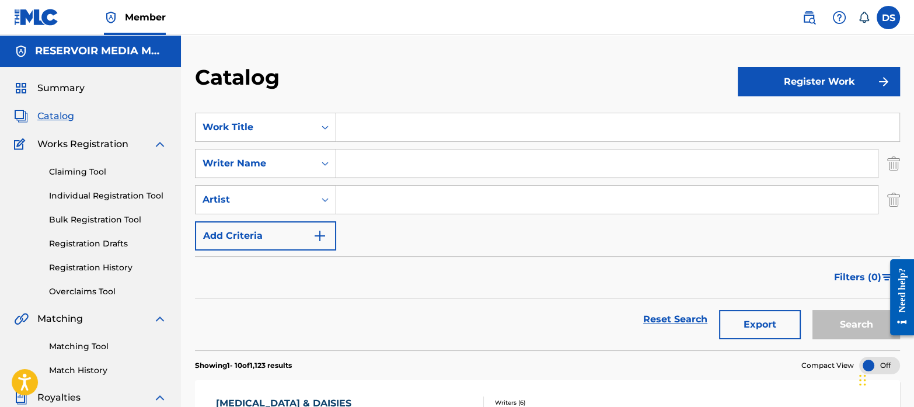
click at [392, 133] on input "Search Form" at bounding box center [617, 127] width 563 height 28
paste input "Sybau"
type input "Sybau"
click at [389, 159] on input "Search Form" at bounding box center [607, 163] width 542 height 28
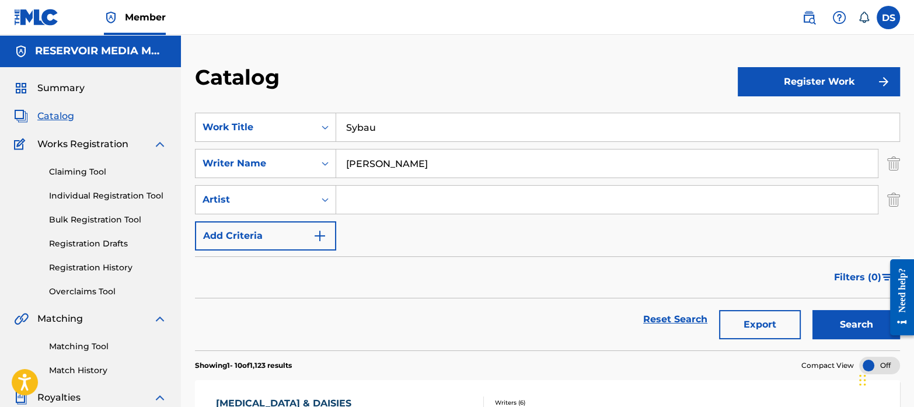
type input "[PERSON_NAME]"
click at [812, 310] on button "Search" at bounding box center [856, 324] width 88 height 29
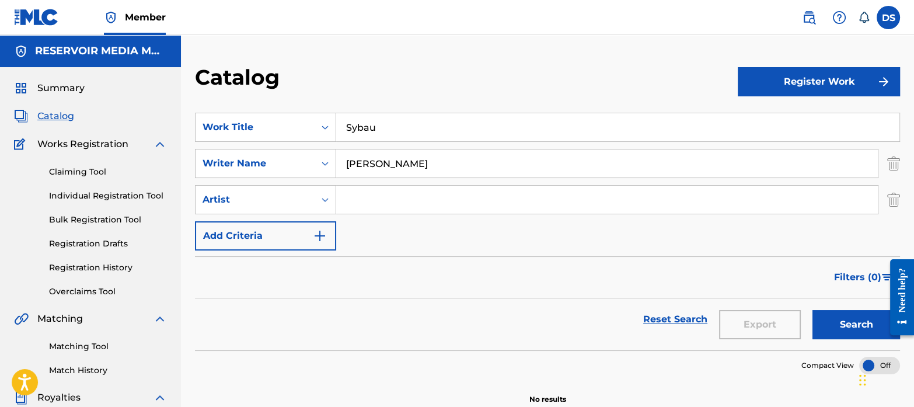
click at [387, 130] on input "Sybau" at bounding box center [617, 127] width 563 height 28
type input "S"
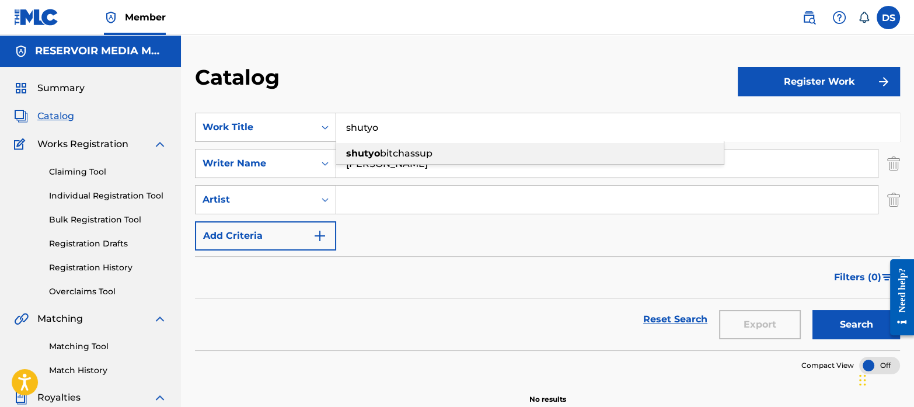
click at [400, 152] on span "bitchassup" at bounding box center [406, 153] width 53 height 11
type input "shutyobitchassup"
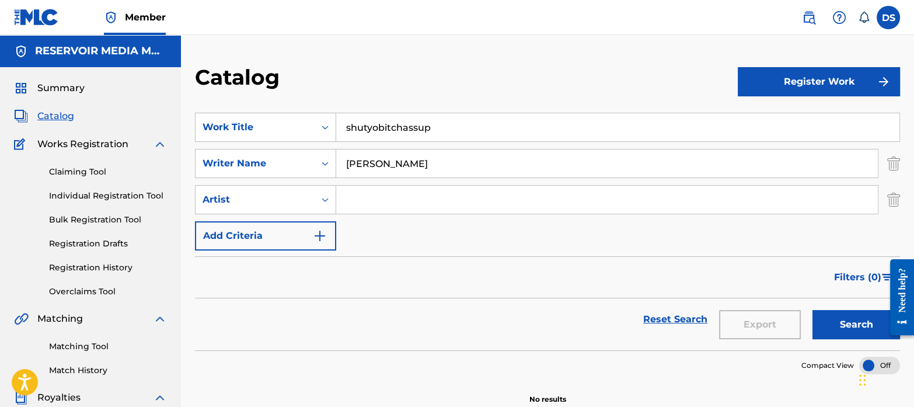
click at [842, 323] on button "Search" at bounding box center [856, 324] width 88 height 29
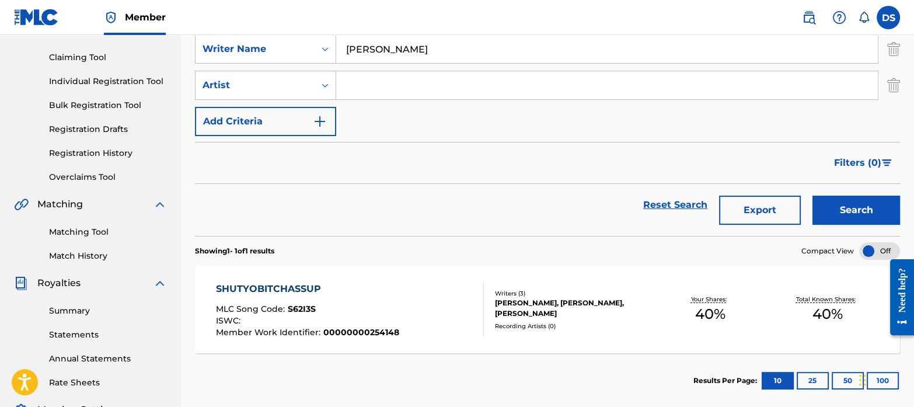
scroll to position [116, 0]
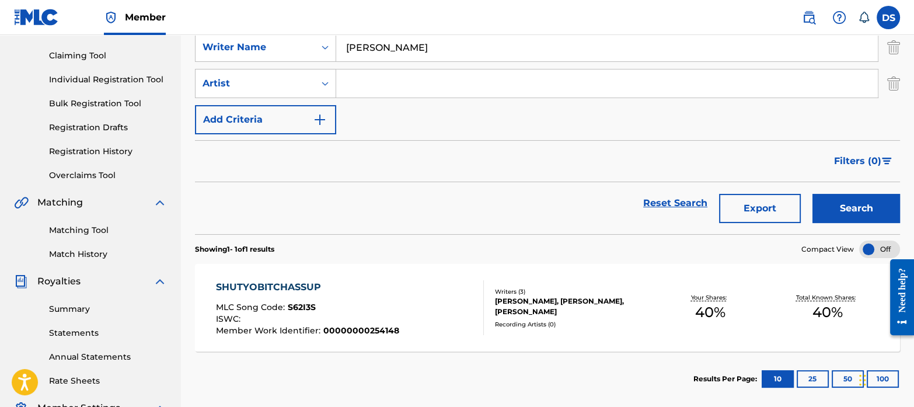
click at [295, 292] on div "SHUTYOBITCHASSUP" at bounding box center [307, 287] width 183 height 14
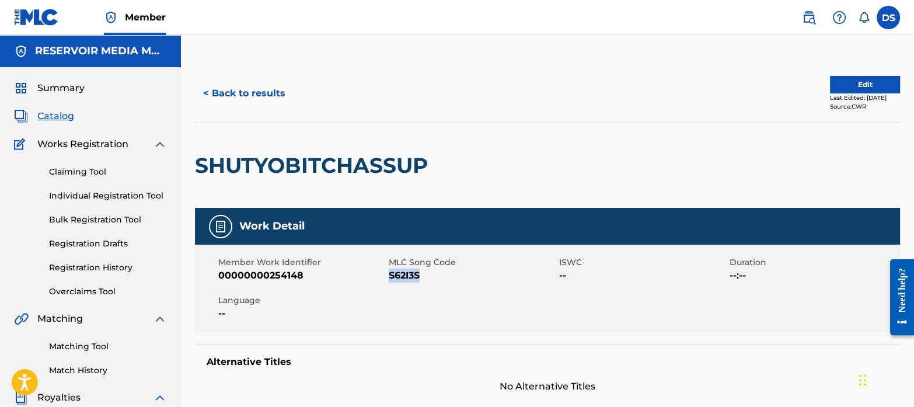
drag, startPoint x: 438, startPoint y: 277, endPoint x: 390, endPoint y: 276, distance: 47.3
click at [390, 276] on span "S62I3S" at bounding box center [472, 275] width 167 height 14
click at [53, 109] on span "Catalog" at bounding box center [55, 116] width 37 height 14
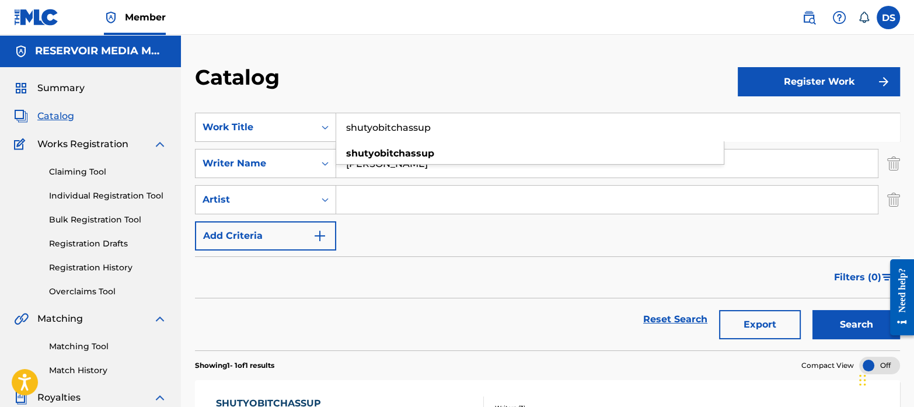
drag, startPoint x: 458, startPoint y: 124, endPoint x: 265, endPoint y: 94, distance: 194.9
click at [265, 94] on div "Catalog Register Work SearchWithCriteriaf767b145-9af0-43ff-9ecf-a8e958b93487 Wo…" at bounding box center [547, 365] width 733 height 603
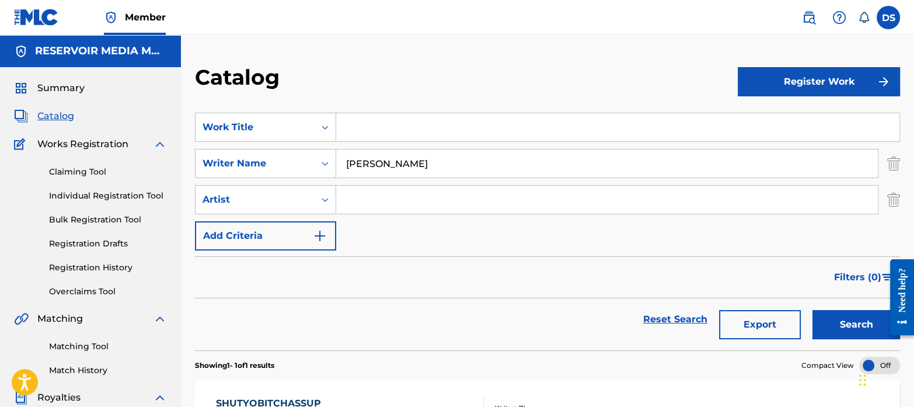
paste input "The End"
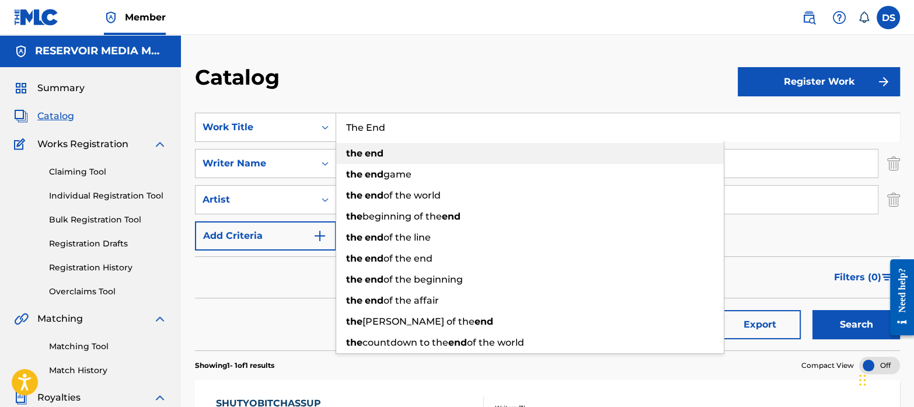
click at [371, 156] on strong "end" at bounding box center [374, 153] width 19 height 11
type input "the end"
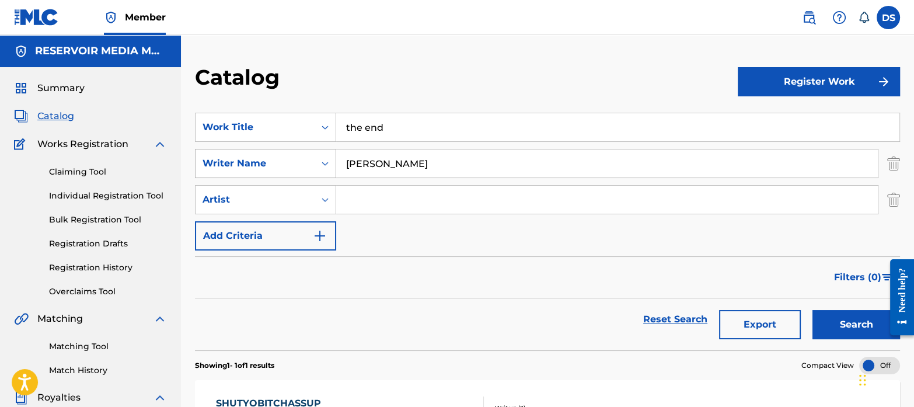
drag, startPoint x: 403, startPoint y: 161, endPoint x: 317, endPoint y: 151, distance: 85.9
click at [317, 151] on div "SearchWithCriteriab35a0a37-ec29-4013-954e-0ebd884d54f2 Writer Name [PERSON_NAME]" at bounding box center [547, 163] width 705 height 29
click at [812, 310] on button "Search" at bounding box center [856, 324] width 88 height 29
click at [395, 177] on input "Search Form" at bounding box center [607, 163] width 542 height 28
click at [395, 174] on input "Search Form" at bounding box center [607, 163] width 542 height 28
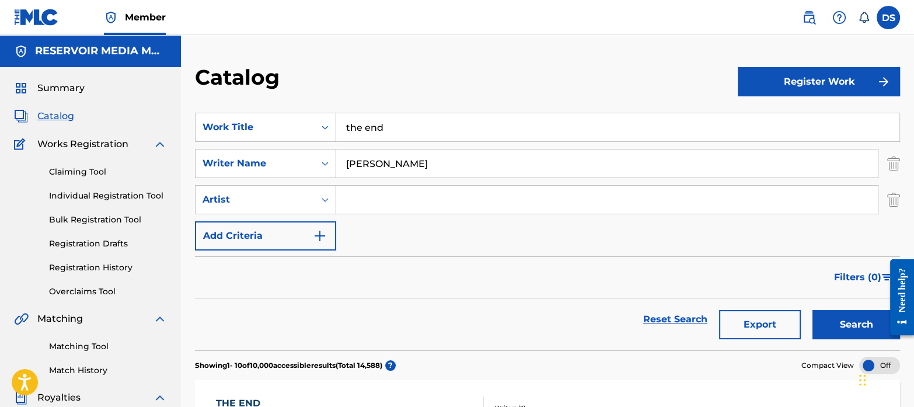
type input "[PERSON_NAME]"
click at [812, 310] on button "Search" at bounding box center [856, 324] width 88 height 29
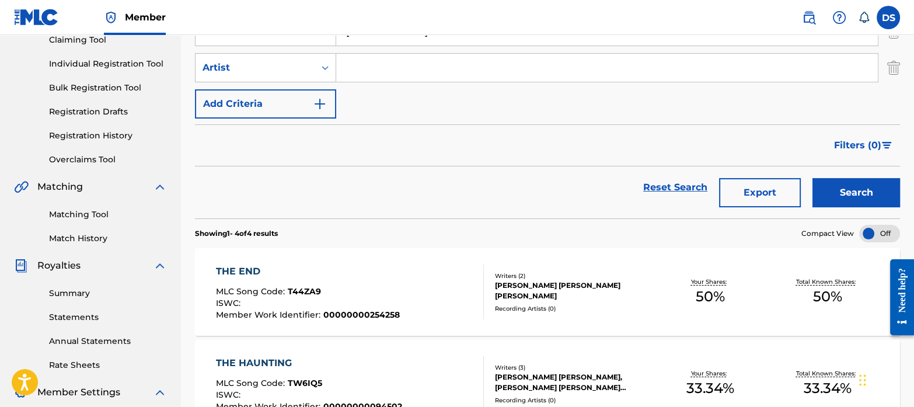
scroll to position [134, 0]
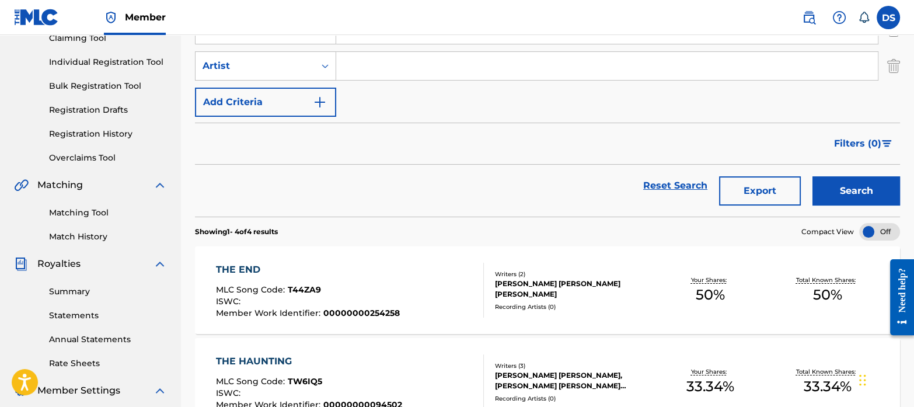
click at [288, 285] on span "T44ZA9" at bounding box center [304, 289] width 33 height 11
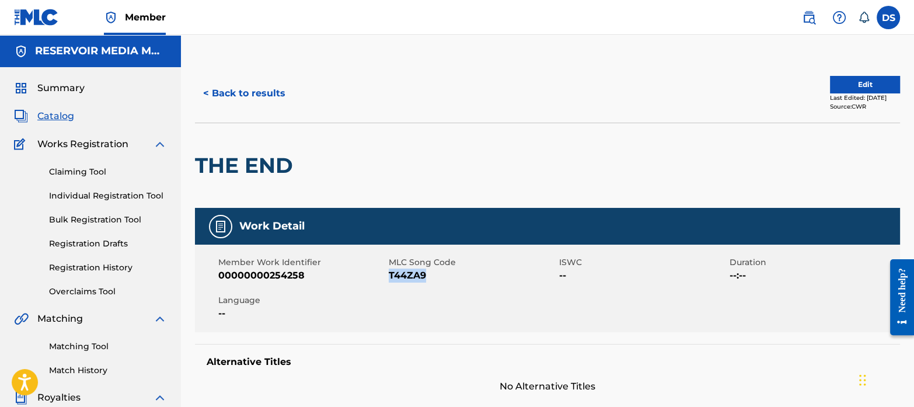
drag, startPoint x: 437, startPoint y: 273, endPoint x: 389, endPoint y: 276, distance: 48.0
click at [389, 276] on span "T44ZA9" at bounding box center [472, 275] width 167 height 14
click at [67, 88] on span "Summary" at bounding box center [60, 88] width 47 height 14
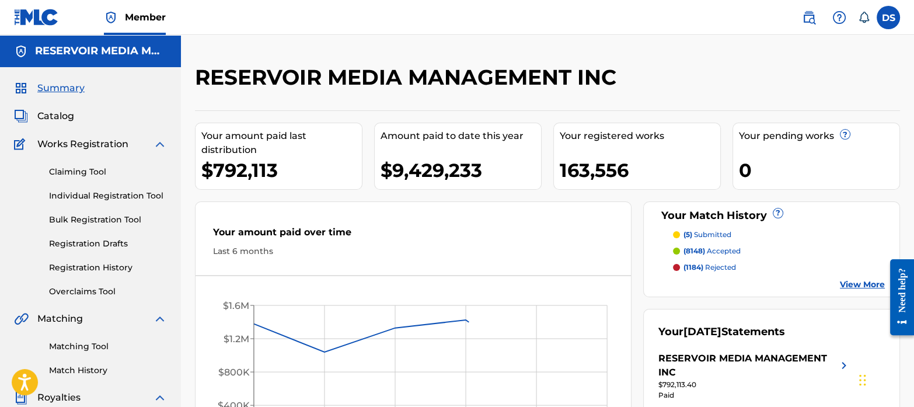
click at [68, 109] on span "Catalog" at bounding box center [55, 116] width 37 height 14
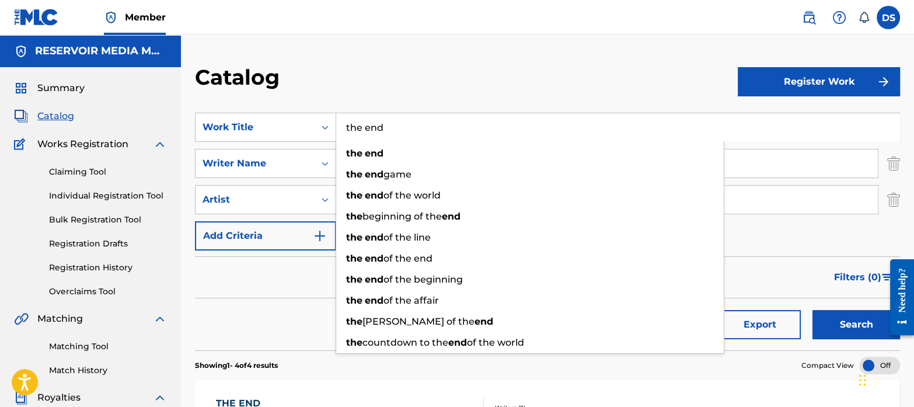
drag, startPoint x: 397, startPoint y: 124, endPoint x: 298, endPoint y: 103, distance: 100.8
click at [298, 103] on section "SearchWithCriteriaf767b145-9af0-43ff-9ecf-a8e958b93487 Work Title the end the e…" at bounding box center [547, 225] width 705 height 252
paste input "[MEDICAL_DATA]"
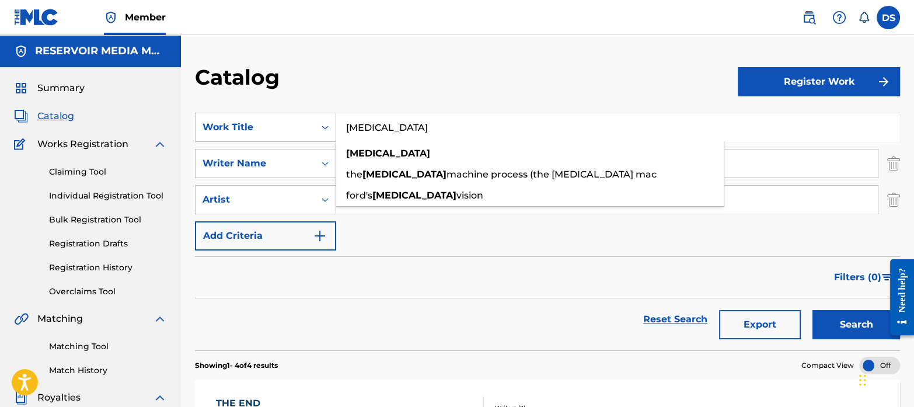
type input "[MEDICAL_DATA]"
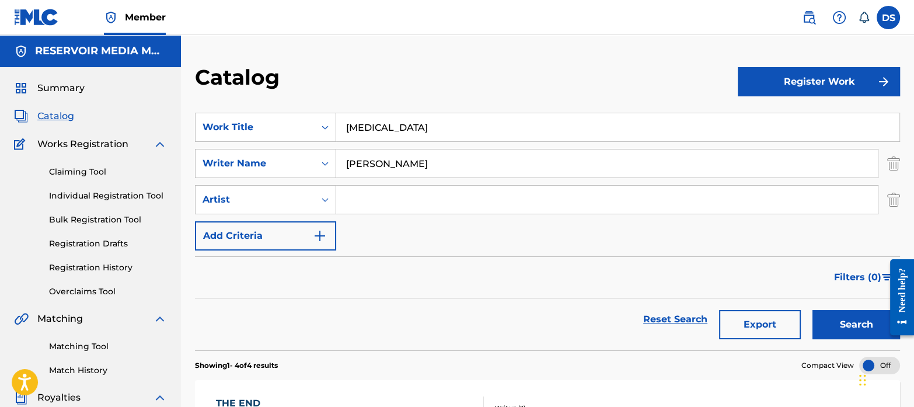
click at [385, 267] on div "Filters ( 0 )" at bounding box center [547, 277] width 705 height 42
drag, startPoint x: 408, startPoint y: 159, endPoint x: 290, endPoint y: 148, distance: 118.4
click at [290, 149] on div "SearchWithCriteriab35a0a37-ec29-4013-954e-0ebd884d54f2 Writer Name [PERSON_NAME]" at bounding box center [547, 163] width 705 height 29
click at [378, 170] on input "Search Form" at bounding box center [607, 163] width 542 height 28
paste input "[PERSON_NAME]"
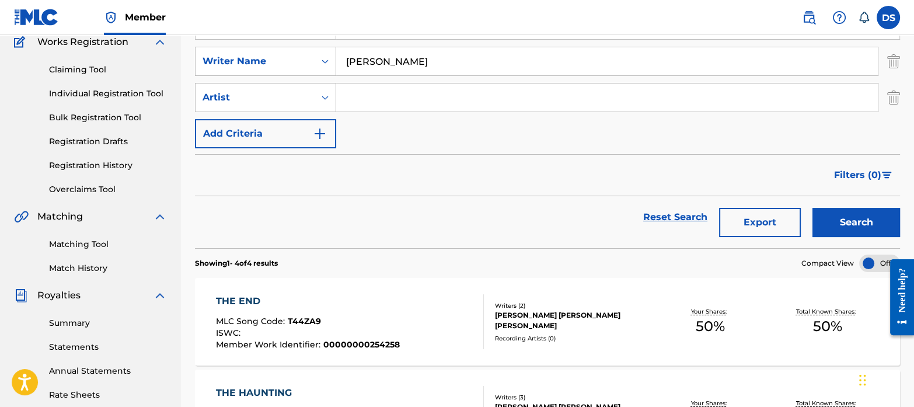
scroll to position [105, 0]
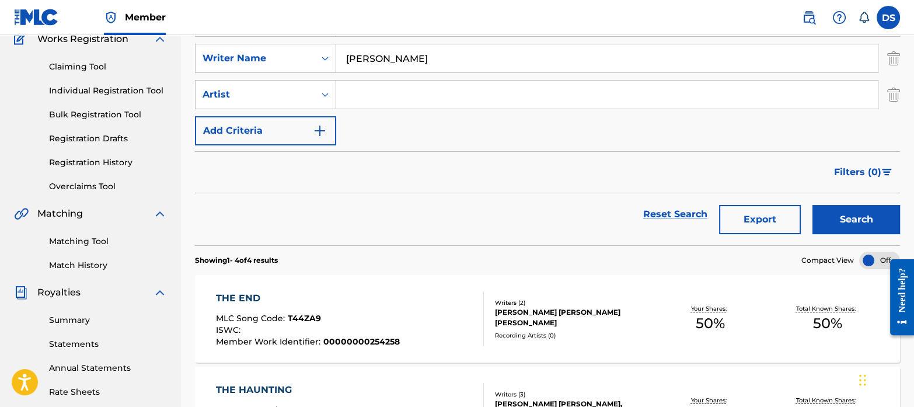
type input "[PERSON_NAME]"
click at [844, 222] on button "Search" at bounding box center [856, 219] width 88 height 29
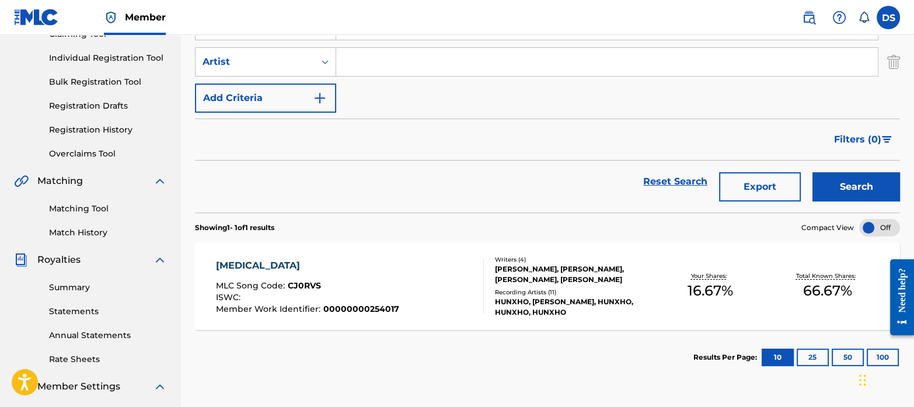
scroll to position [138, 0]
click at [256, 258] on div "[MEDICAL_DATA]" at bounding box center [307, 265] width 183 height 14
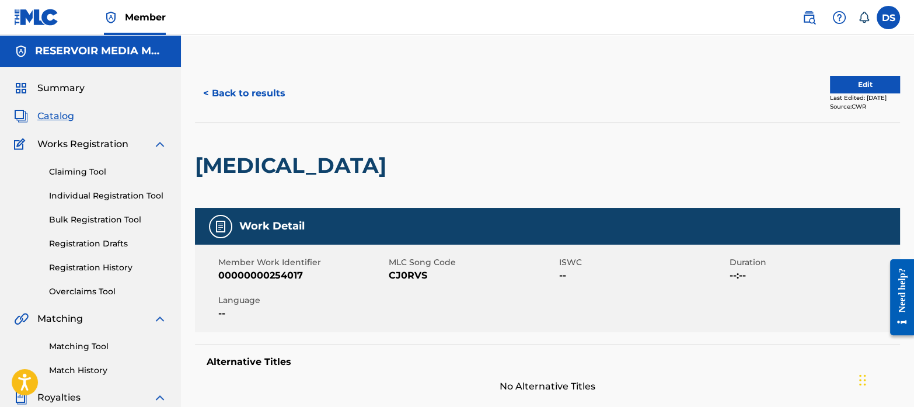
drag, startPoint x: 441, startPoint y: 274, endPoint x: 429, endPoint y: 275, distance: 11.7
click at [430, 274] on span "CJ0RVS" at bounding box center [472, 275] width 167 height 14
click at [388, 276] on div "Member Work Identifier 00000000254017 MLC Song Code CJ0RVS ISWC -- Duration --:…" at bounding box center [547, 289] width 705 height 88
drag, startPoint x: 388, startPoint y: 276, endPoint x: 382, endPoint y: 282, distance: 8.7
click at [382, 282] on div "Member Work Identifier 00000000254017 MLC Song Code CJ0RVS ISWC -- Duration --:…" at bounding box center [547, 289] width 705 height 88
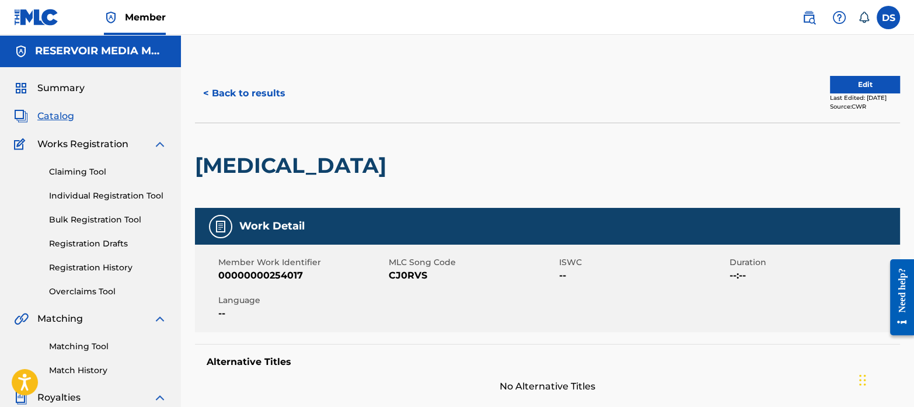
click at [431, 278] on span "CJ0RVS" at bounding box center [472, 275] width 167 height 14
drag, startPoint x: 430, startPoint y: 278, endPoint x: 389, endPoint y: 273, distance: 41.3
click at [389, 273] on span "CJ0RVS" at bounding box center [472, 275] width 167 height 14
click at [64, 116] on span "Catalog" at bounding box center [55, 116] width 37 height 14
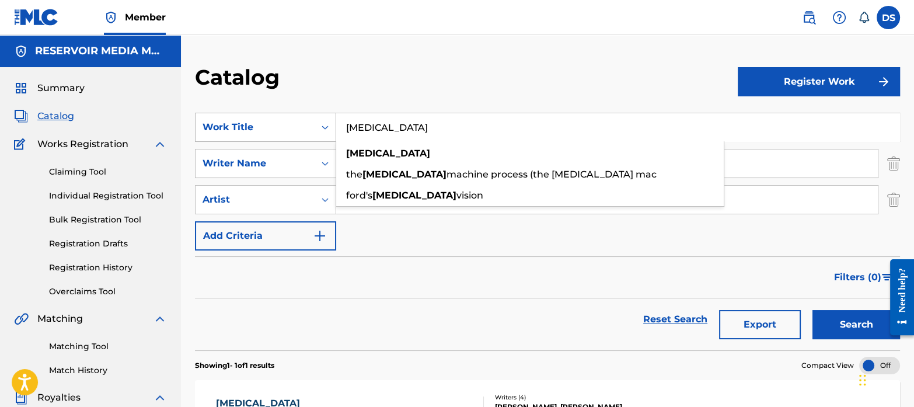
drag, startPoint x: 418, startPoint y: 127, endPoint x: 319, endPoint y: 124, distance: 98.7
click at [319, 124] on div "SearchWithCriteriaf767b145-9af0-43ff-9ecf-a8e958b93487 Work Title [MEDICAL_DATA…" at bounding box center [547, 127] width 705 height 29
paste input "Ain'T That What You Do"
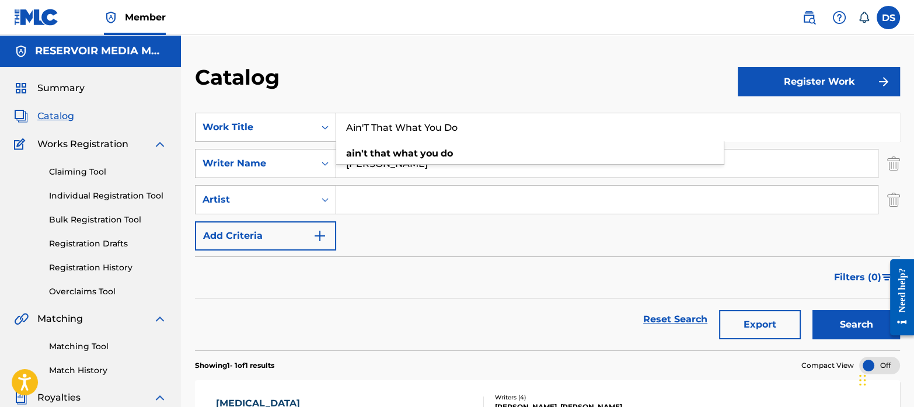
type input "Ain'T That What You Do"
click at [417, 83] on div "Catalog" at bounding box center [466, 81] width 543 height 34
drag, startPoint x: 453, startPoint y: 165, endPoint x: 318, endPoint y: 153, distance: 135.3
click at [318, 153] on div "SearchWithCriteriab35a0a37-ec29-4013-954e-0ebd884d54f2 Writer Name [PERSON_NAME]" at bounding box center [547, 163] width 705 height 29
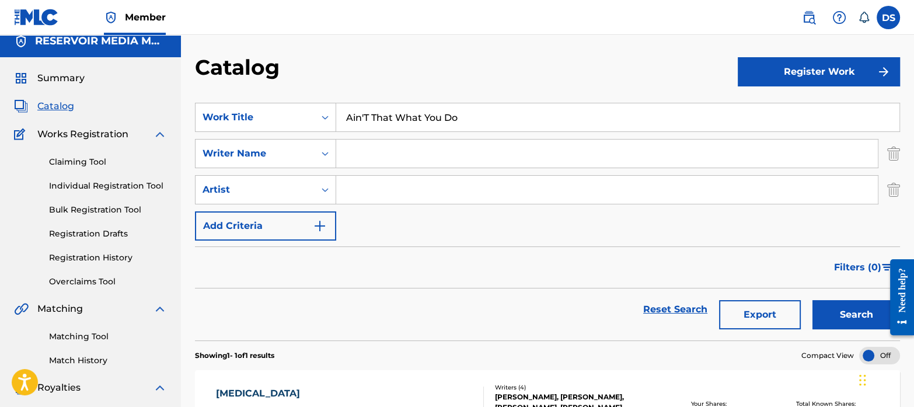
click at [857, 314] on button "Search" at bounding box center [856, 314] width 88 height 29
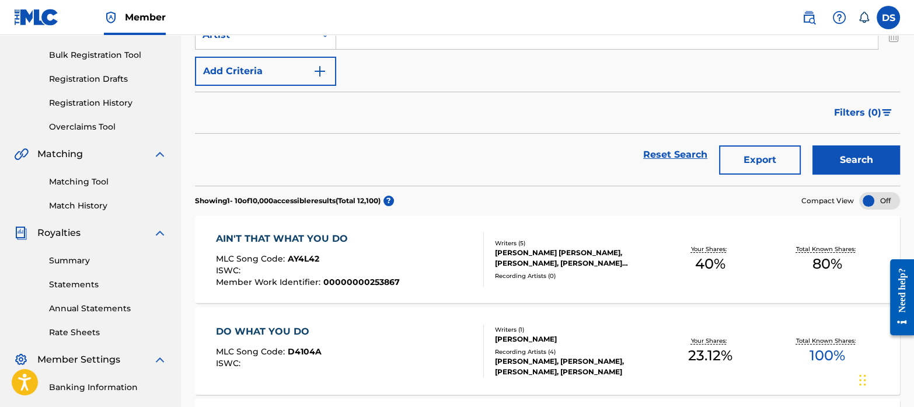
scroll to position [166, 0]
click at [272, 237] on div "AIN'T THAT WHAT YOU DO" at bounding box center [308, 238] width 184 height 14
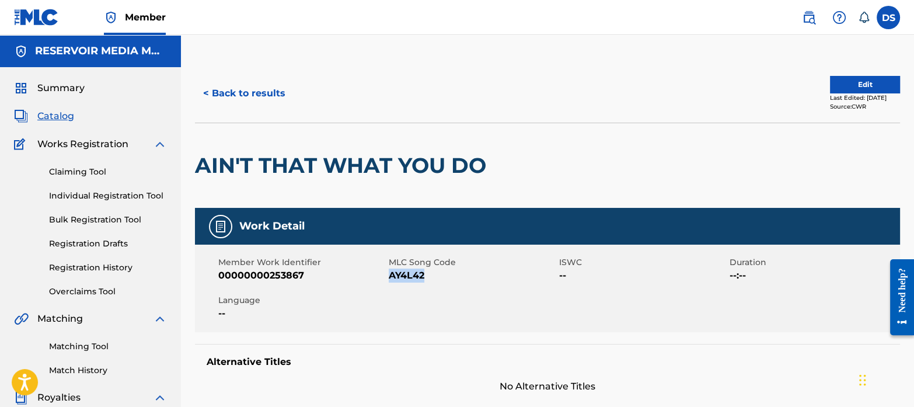
drag, startPoint x: 427, startPoint y: 274, endPoint x: 391, endPoint y: 278, distance: 36.4
click at [391, 278] on span "AY4L42" at bounding box center [472, 275] width 167 height 14
click at [232, 95] on button "< Back to results" at bounding box center [244, 93] width 99 height 29
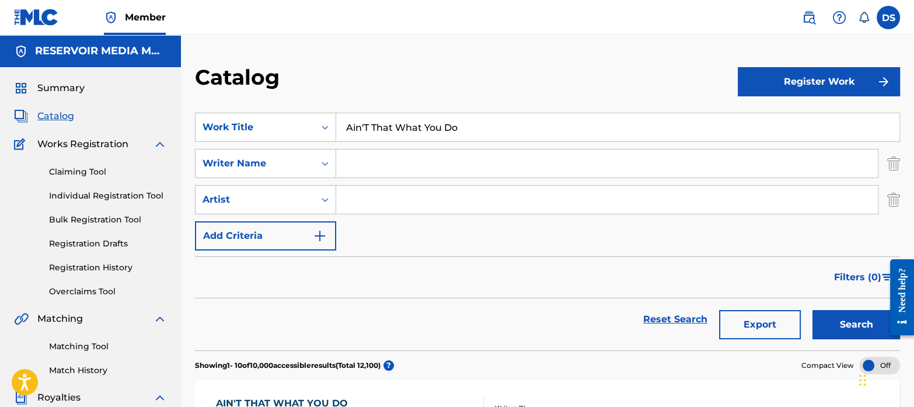
click at [418, 167] on input "Search Form" at bounding box center [607, 163] width 542 height 28
paste input "[PERSON_NAME]"
type input "[PERSON_NAME]"
drag, startPoint x: 479, startPoint y: 124, endPoint x: 297, endPoint y: 97, distance: 183.5
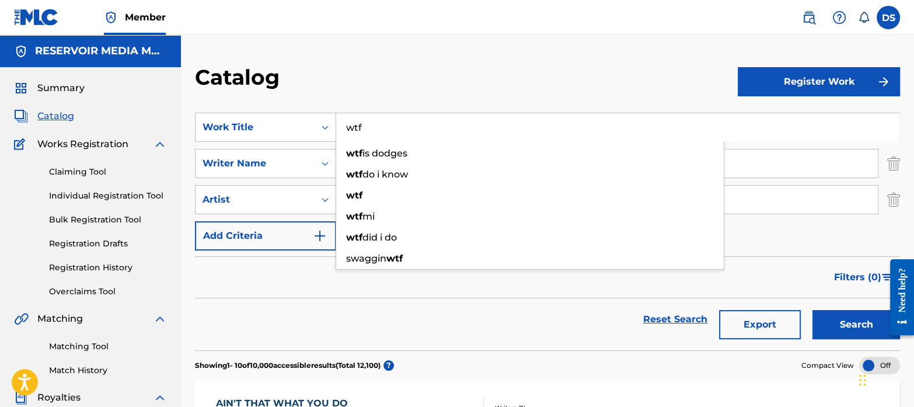
type input "wtf"
click at [812, 310] on button "Search" at bounding box center [856, 324] width 88 height 29
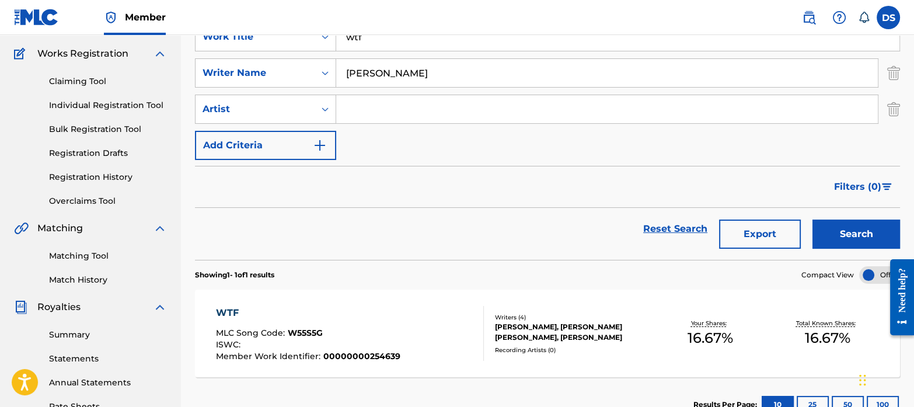
scroll to position [92, 0]
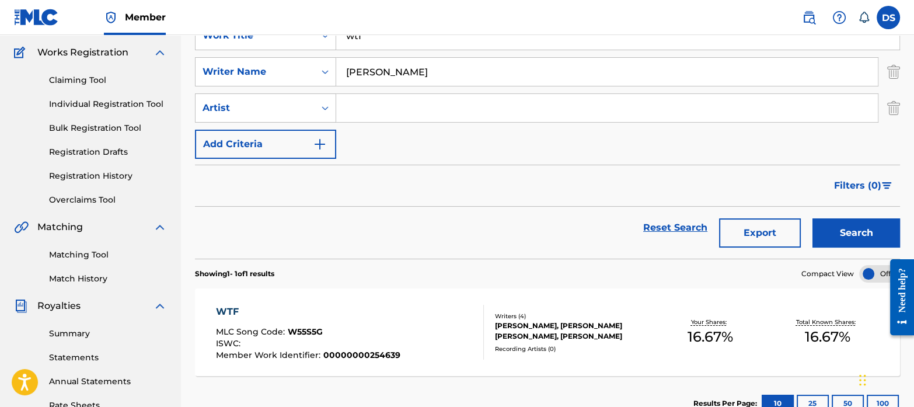
click at [224, 305] on div "WTF" at bounding box center [308, 312] width 184 height 14
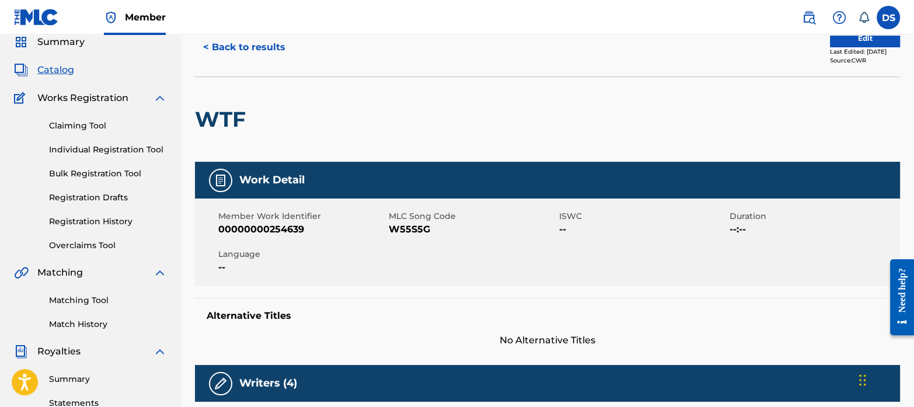
scroll to position [49, 0]
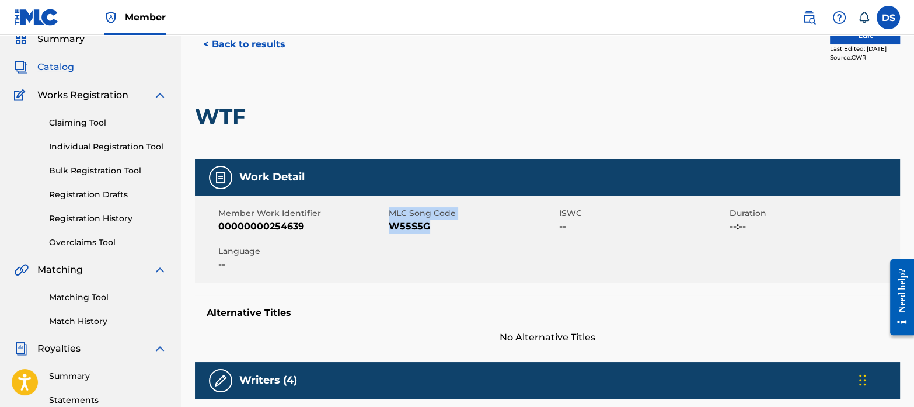
drag, startPoint x: 434, startPoint y: 228, endPoint x: 387, endPoint y: 227, distance: 47.3
click at [387, 227] on div "Member Work Identifier 00000000254639 MLC Song Code W55S5G ISWC -- Duration --:…" at bounding box center [547, 240] width 705 height 88
drag, startPoint x: 387, startPoint y: 227, endPoint x: 396, endPoint y: 236, distance: 12.8
click at [396, 236] on div "Member Work Identifier 00000000254639 MLC Song Code W55S5G ISWC -- Duration --:…" at bounding box center [547, 240] width 705 height 88
click at [441, 233] on div "Member Work Identifier 00000000254639 MLC Song Code W55S5G ISWC -- Duration --:…" at bounding box center [547, 240] width 705 height 88
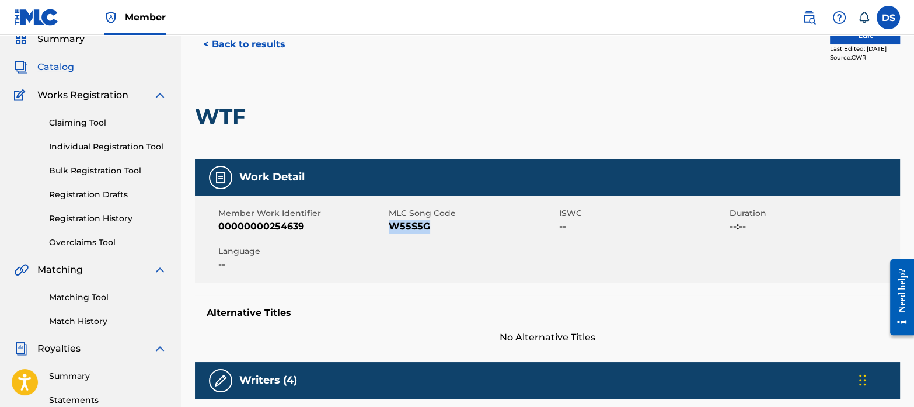
drag, startPoint x: 437, startPoint y: 228, endPoint x: 389, endPoint y: 223, distance: 48.7
click at [389, 223] on span "W55S5G" at bounding box center [472, 226] width 167 height 14
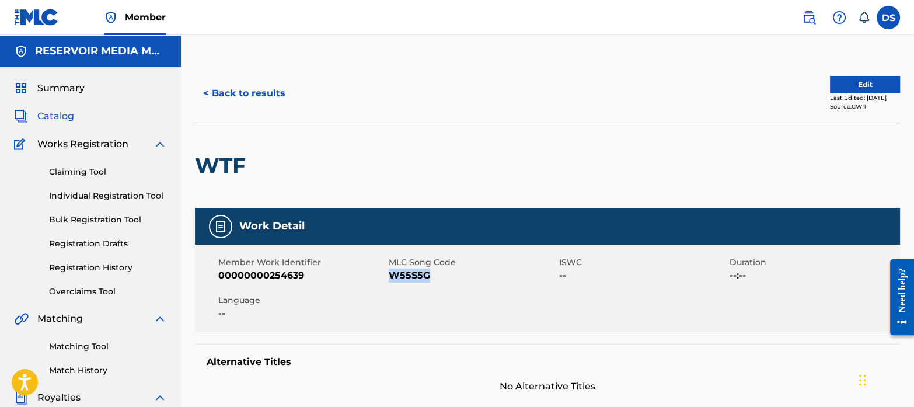
click at [59, 116] on span "Catalog" at bounding box center [55, 116] width 37 height 14
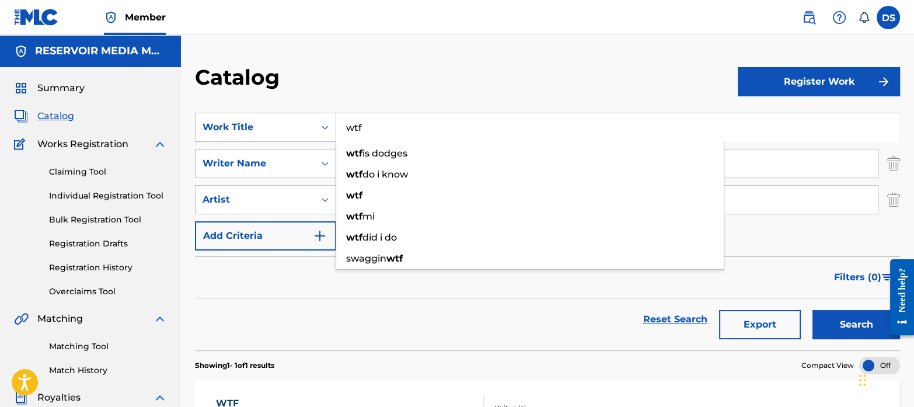
drag, startPoint x: 391, startPoint y: 117, endPoint x: 305, endPoint y: 106, distance: 86.4
click at [305, 106] on section "SearchWithCriteriaf767b145-9af0-43ff-9ecf-a8e958b93487 Work Title wtf wtf is do…" at bounding box center [547, 225] width 705 height 252
click at [302, 67] on div "Catalog" at bounding box center [466, 81] width 543 height 34
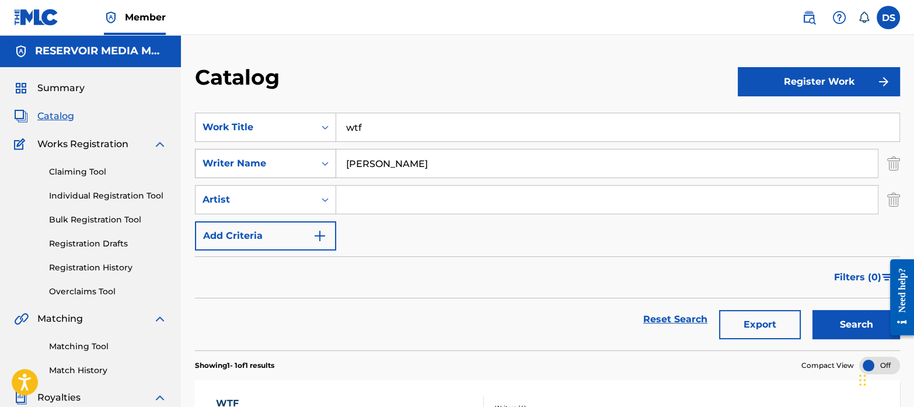
drag, startPoint x: 433, startPoint y: 167, endPoint x: 292, endPoint y: 167, distance: 141.2
click at [292, 167] on div "SearchWithCriteriab35a0a37-ec29-4013-954e-0ebd884d54f2 Writer Name [PERSON_NAME]" at bounding box center [547, 163] width 705 height 29
paste input "[PERSON_NAME]"
type input "[PERSON_NAME]"
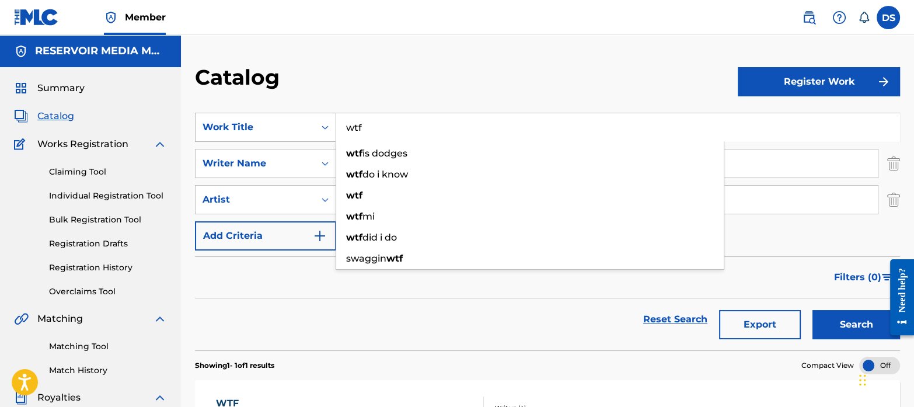
drag, startPoint x: 369, startPoint y: 134, endPoint x: 324, endPoint y: 131, distance: 44.4
click at [324, 131] on div "SearchWithCriteriaf767b145-9af0-43ff-9ecf-a8e958b93487 Work Title wtf wtf is do…" at bounding box center [547, 127] width 705 height 29
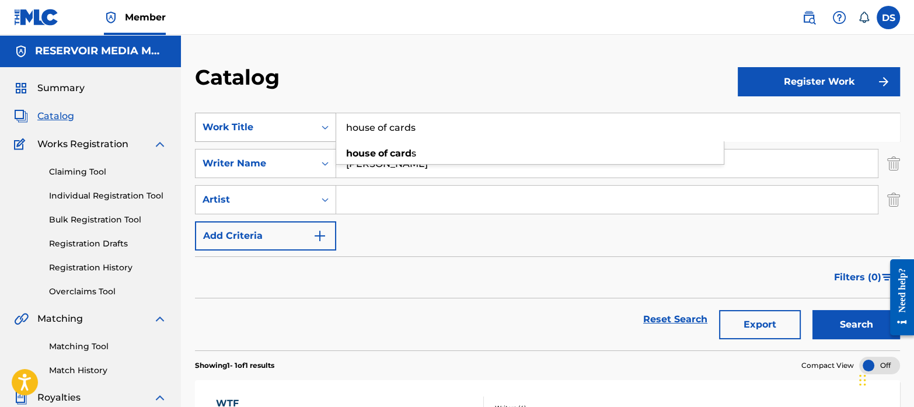
type input "house of cards"
click at [812, 310] on button "Search" at bounding box center [856, 324] width 88 height 29
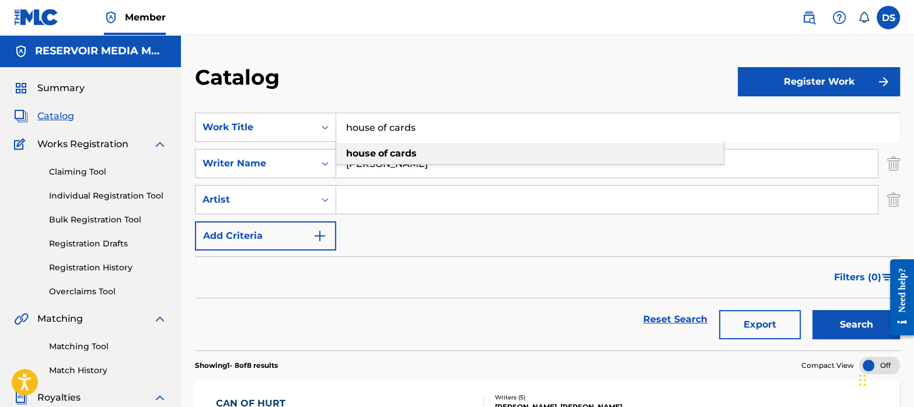
click at [428, 163] on div "house of cards" at bounding box center [530, 153] width 388 height 21
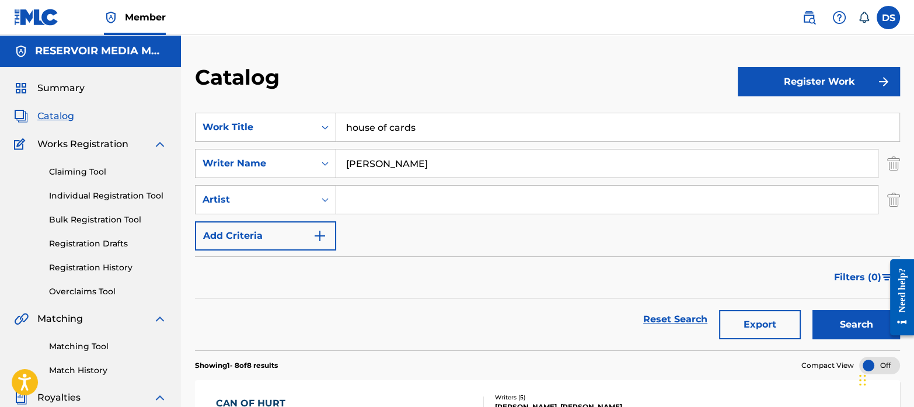
drag, startPoint x: 428, startPoint y: 163, endPoint x: 290, endPoint y: 143, distance: 139.2
click at [290, 143] on div "SearchWithCriteriaf767b145-9af0-43ff-9ecf-a8e958b93487 Work Title house of card…" at bounding box center [547, 182] width 705 height 138
type input "[PERSON_NAME]"
click at [812, 310] on button "Search" at bounding box center [856, 324] width 88 height 29
drag, startPoint x: 435, startPoint y: 130, endPoint x: 323, endPoint y: 106, distance: 114.6
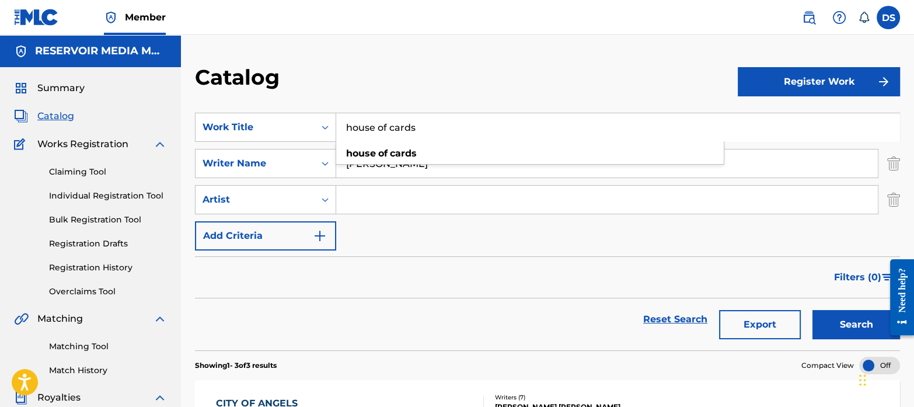
click at [323, 106] on section "SearchWithCriteriaf767b145-9af0-43ff-9ecf-a8e958b93487 Work Title house of card…" at bounding box center [547, 225] width 705 height 252
type input "folded"
click at [411, 176] on input "[PERSON_NAME]" at bounding box center [607, 163] width 542 height 28
type input "j"
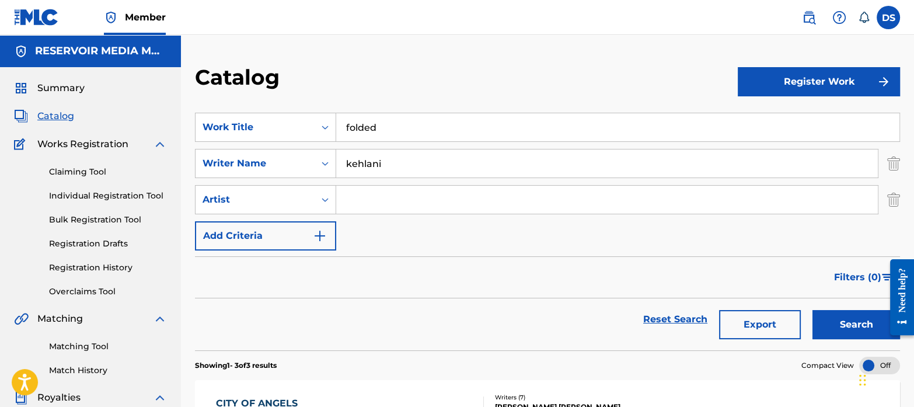
type input "kehlani"
click at [812, 310] on button "Search" at bounding box center [856, 324] width 88 height 29
